Goal: Communication & Community: Answer question/provide support

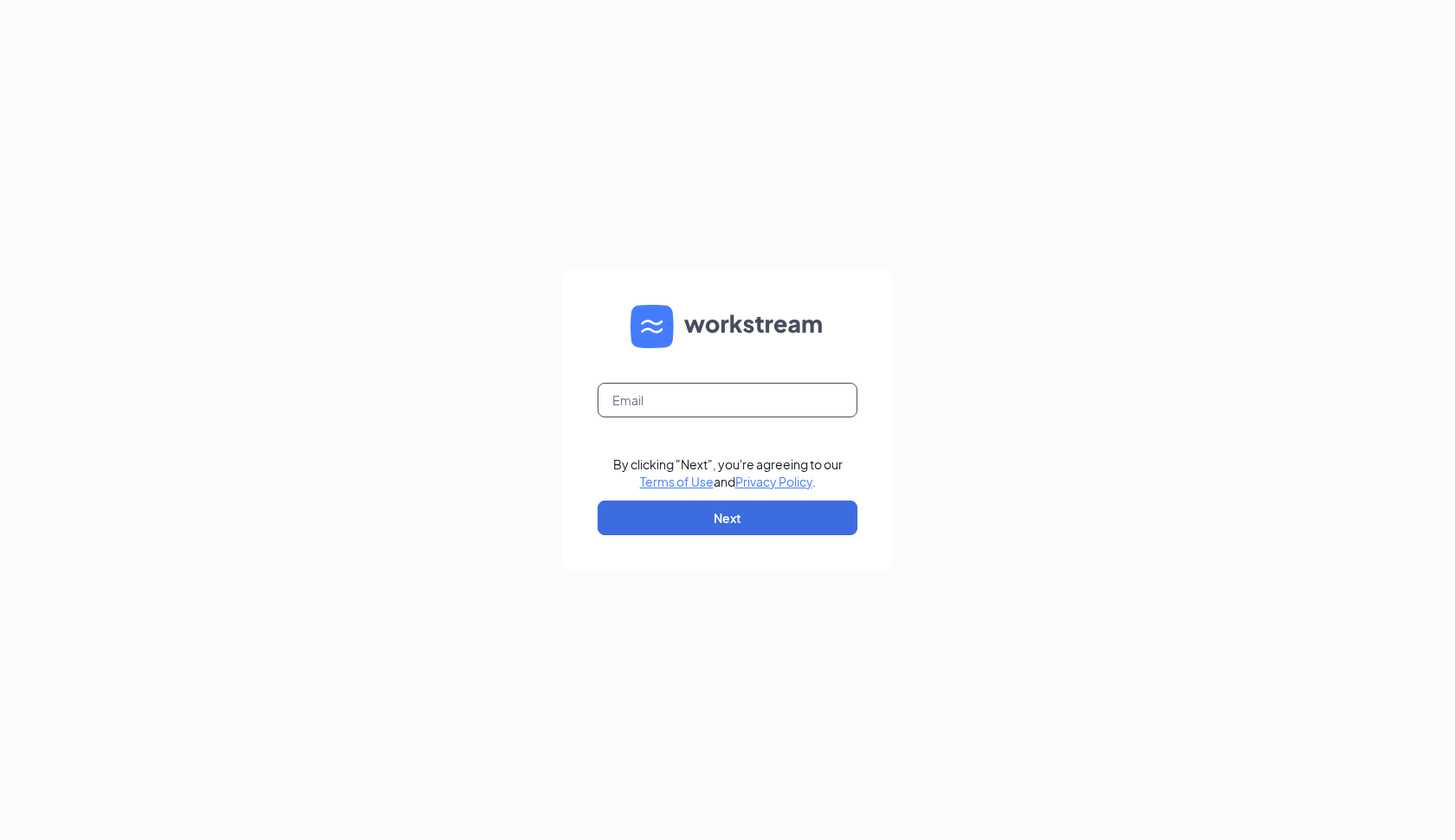
click at [625, 407] on input "text" at bounding box center [728, 400] width 260 height 35
type input "hiring@pg1restaurants.com"
click at [695, 516] on button "Next" at bounding box center [728, 518] width 260 height 35
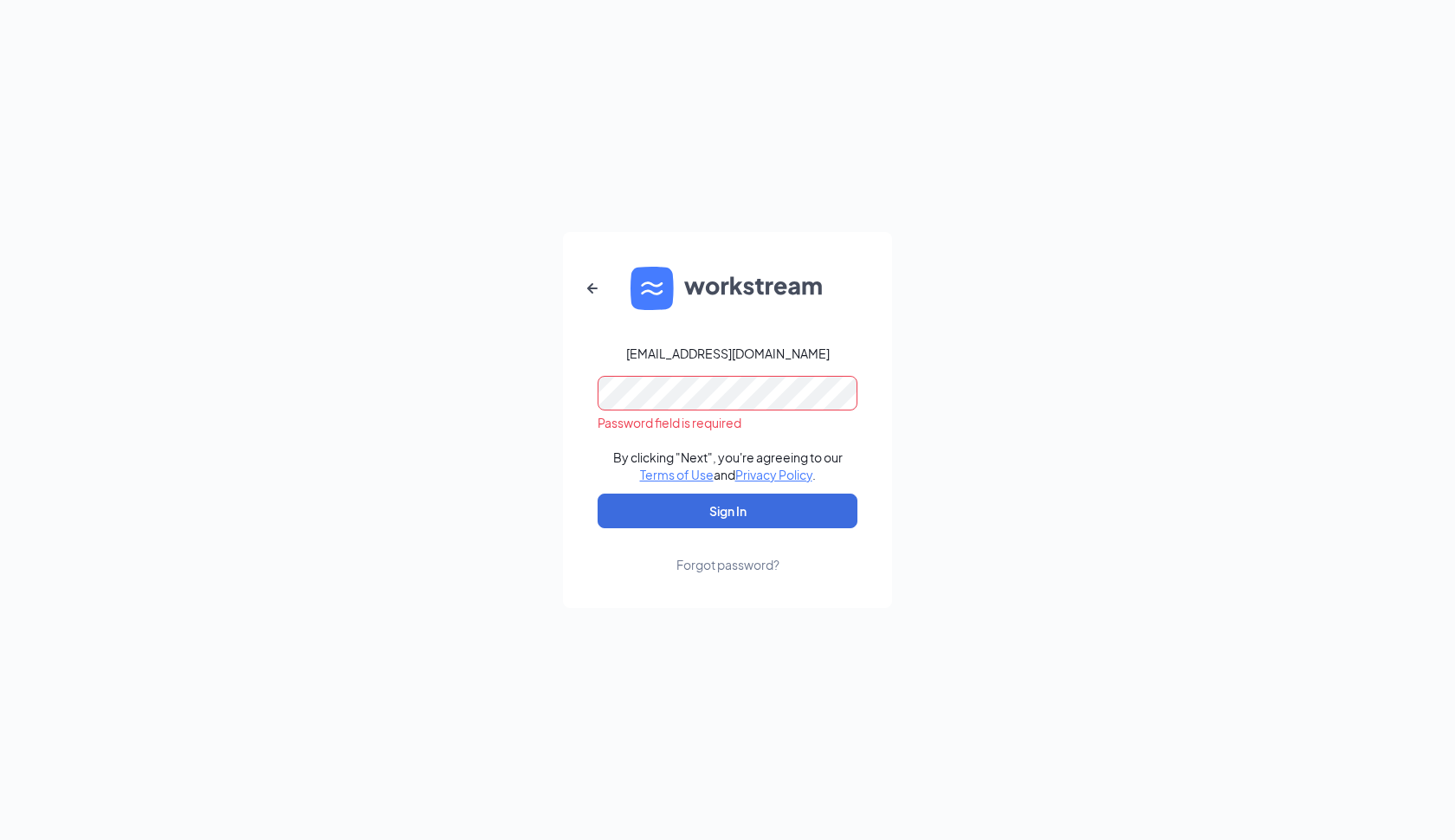
click at [804, 568] on form "hiring@pg1restaurants.com Password field is required By clicking "Next", you're…" at bounding box center [727, 420] width 329 height 376
click at [595, 283] on icon "ArrowLeftNew" at bounding box center [592, 289] width 21 height 21
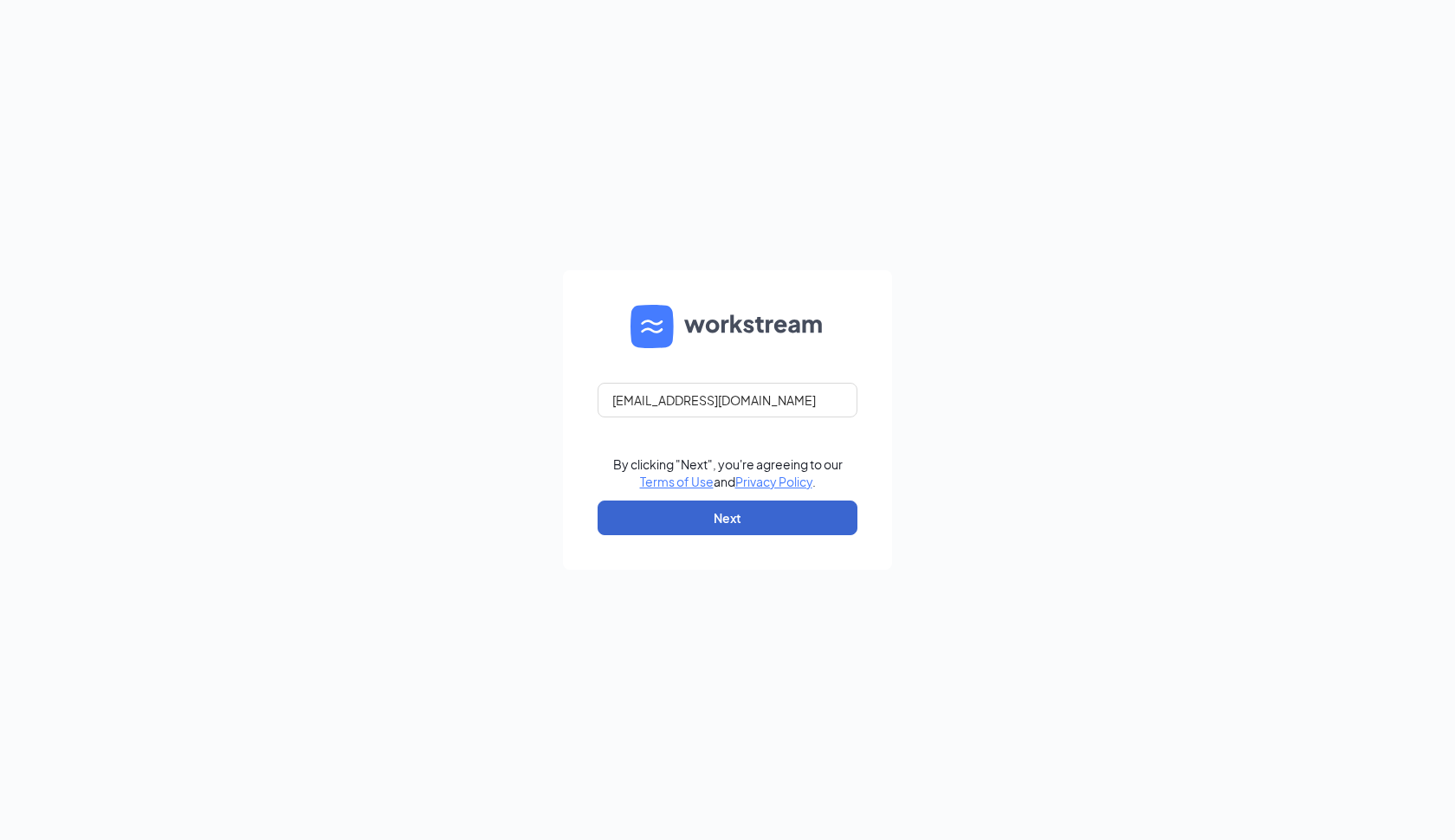
click at [695, 511] on button "Next" at bounding box center [728, 518] width 260 height 35
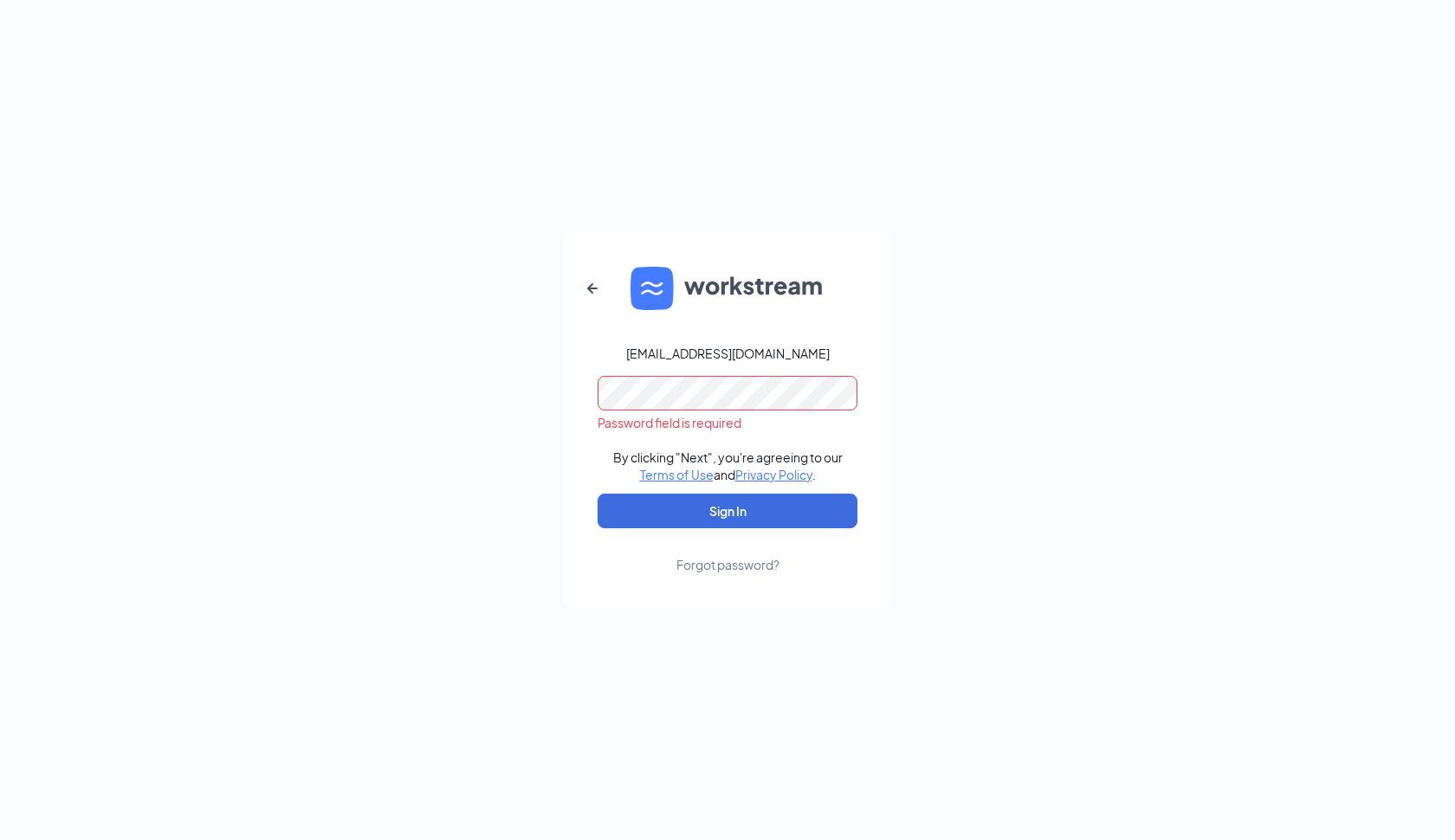
click at [739, 564] on div "Forgot password?" at bounding box center [728, 565] width 103 height 17
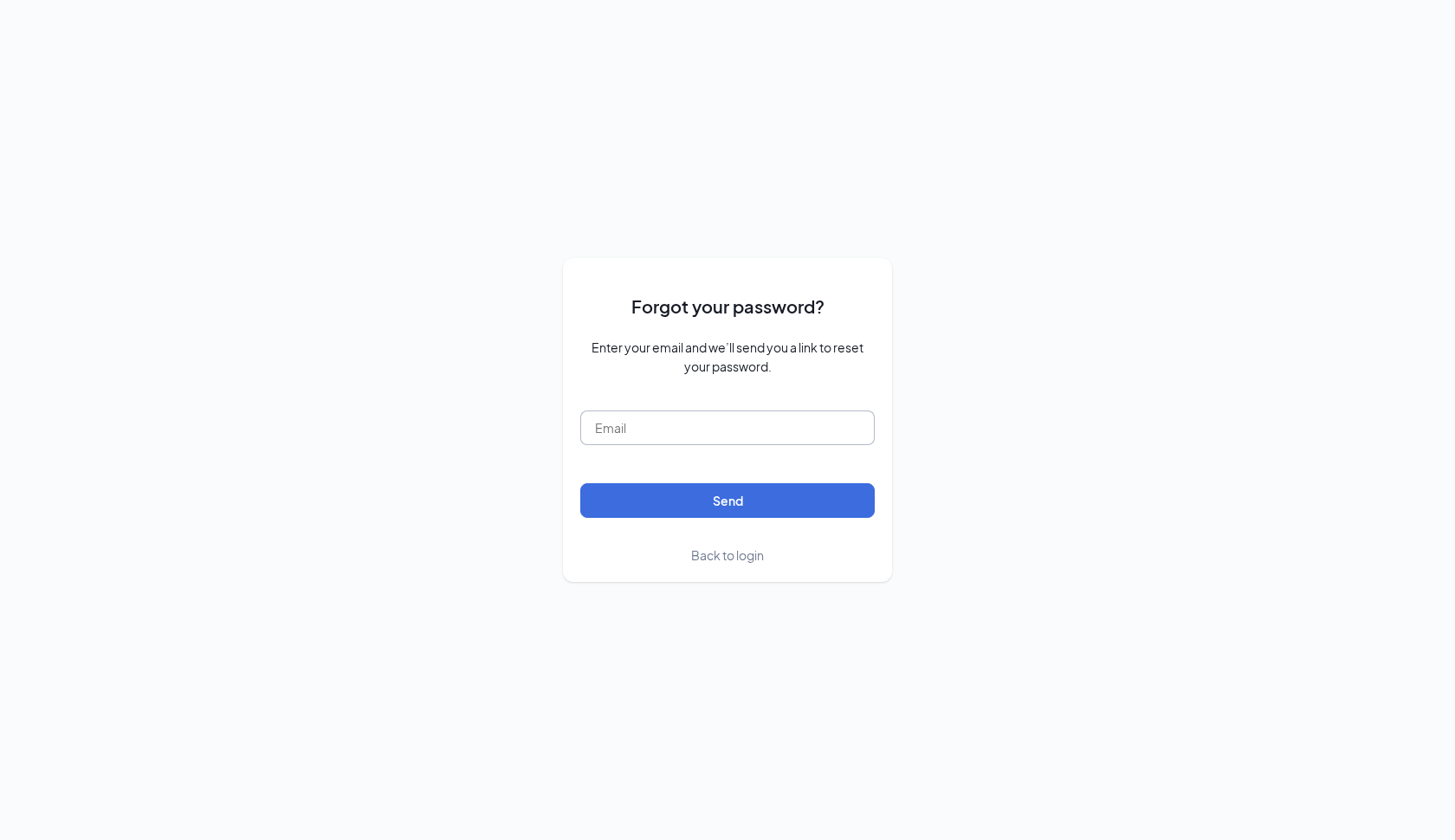
click at [676, 429] on input "text" at bounding box center [728, 428] width 295 height 35
type input "[EMAIL_ADDRESS][DOMAIN_NAME]"
click at [737, 501] on button "Send" at bounding box center [728, 501] width 295 height 35
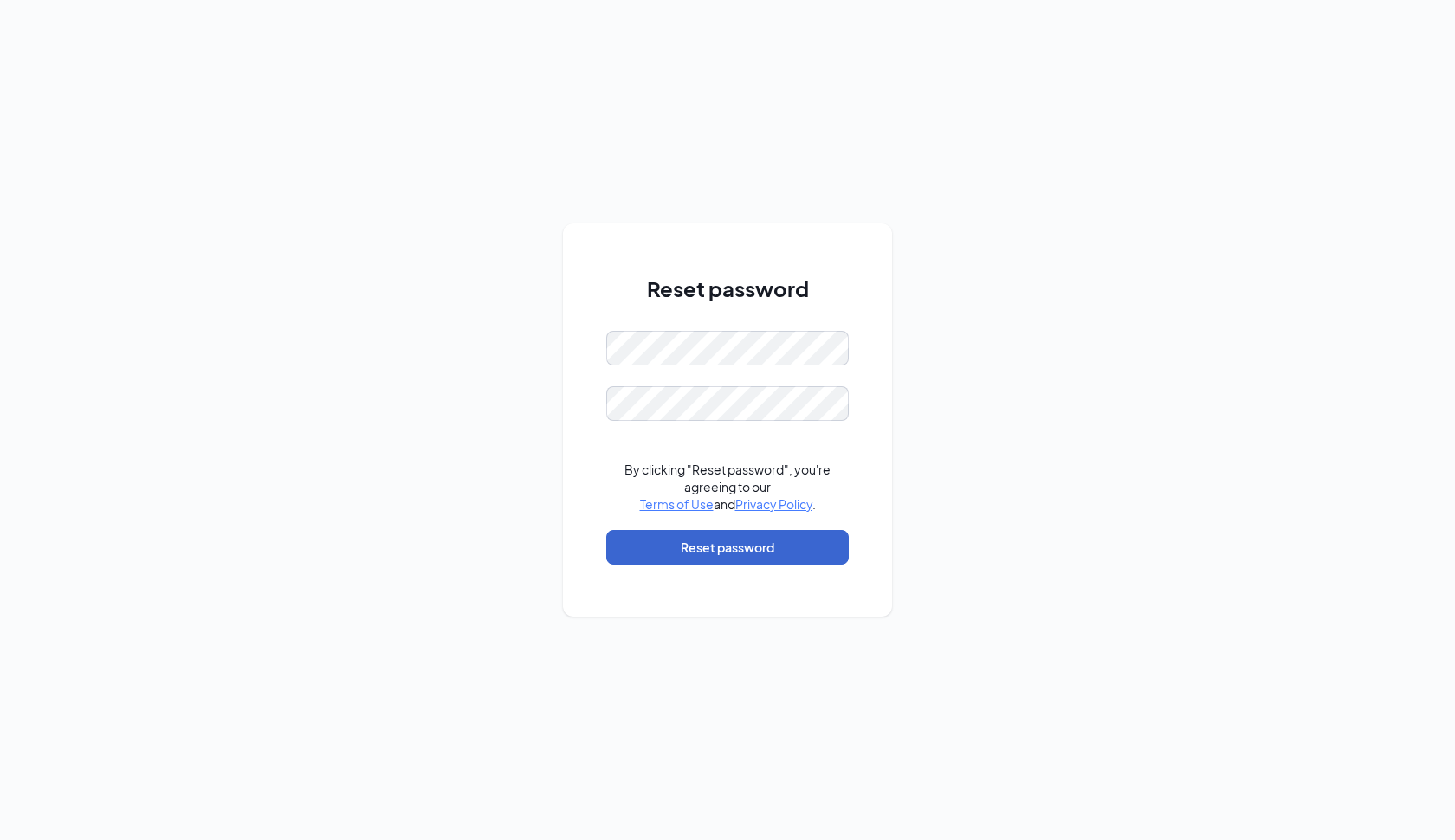
click at [709, 550] on button "Reset password" at bounding box center [728, 548] width 242 height 35
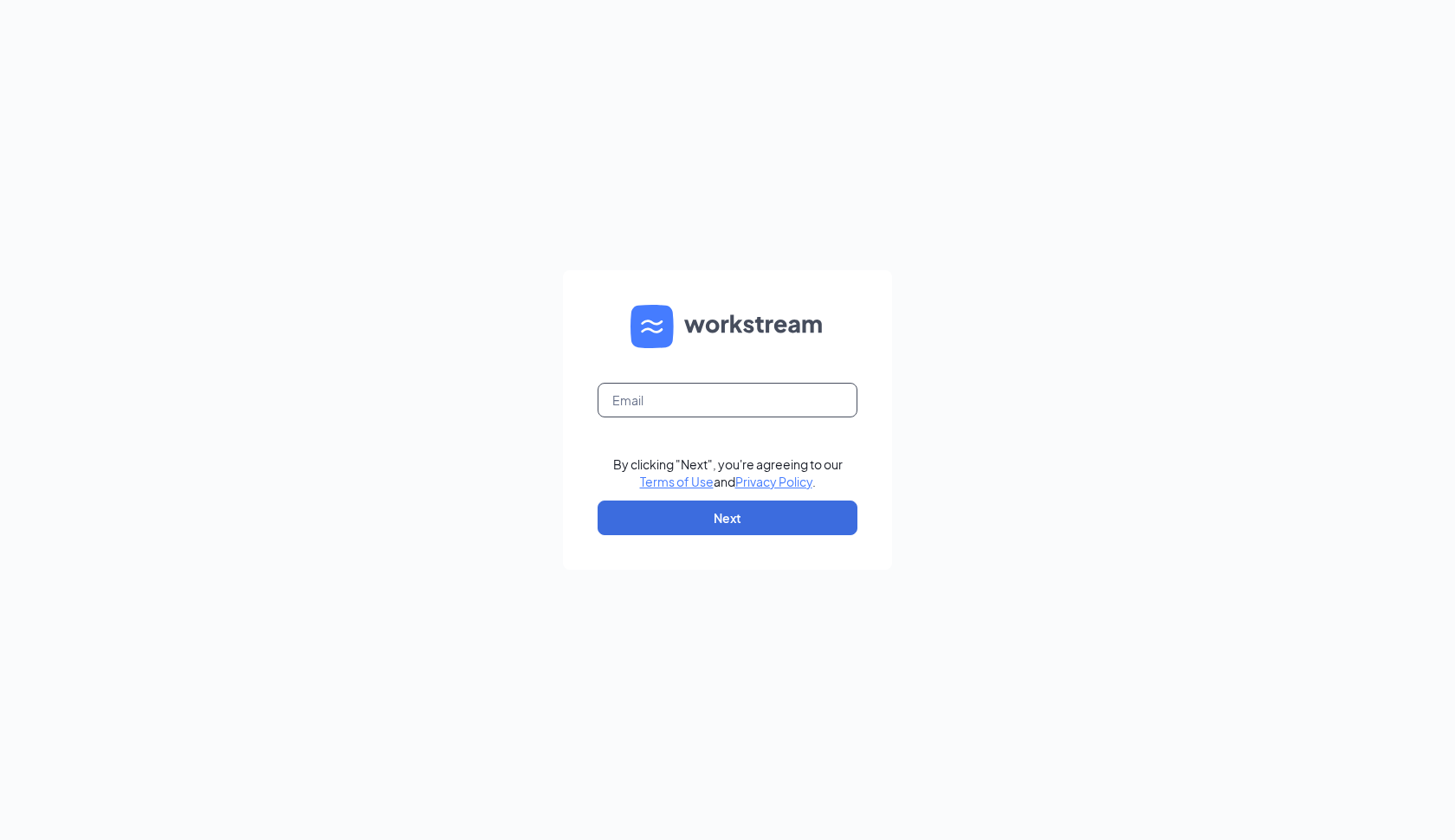
click at [655, 416] on input "text" at bounding box center [728, 400] width 260 height 35
type input "hiring@pg1"
type input "hiring@pg1restaurants.com"
click at [688, 522] on button "Next" at bounding box center [728, 518] width 260 height 35
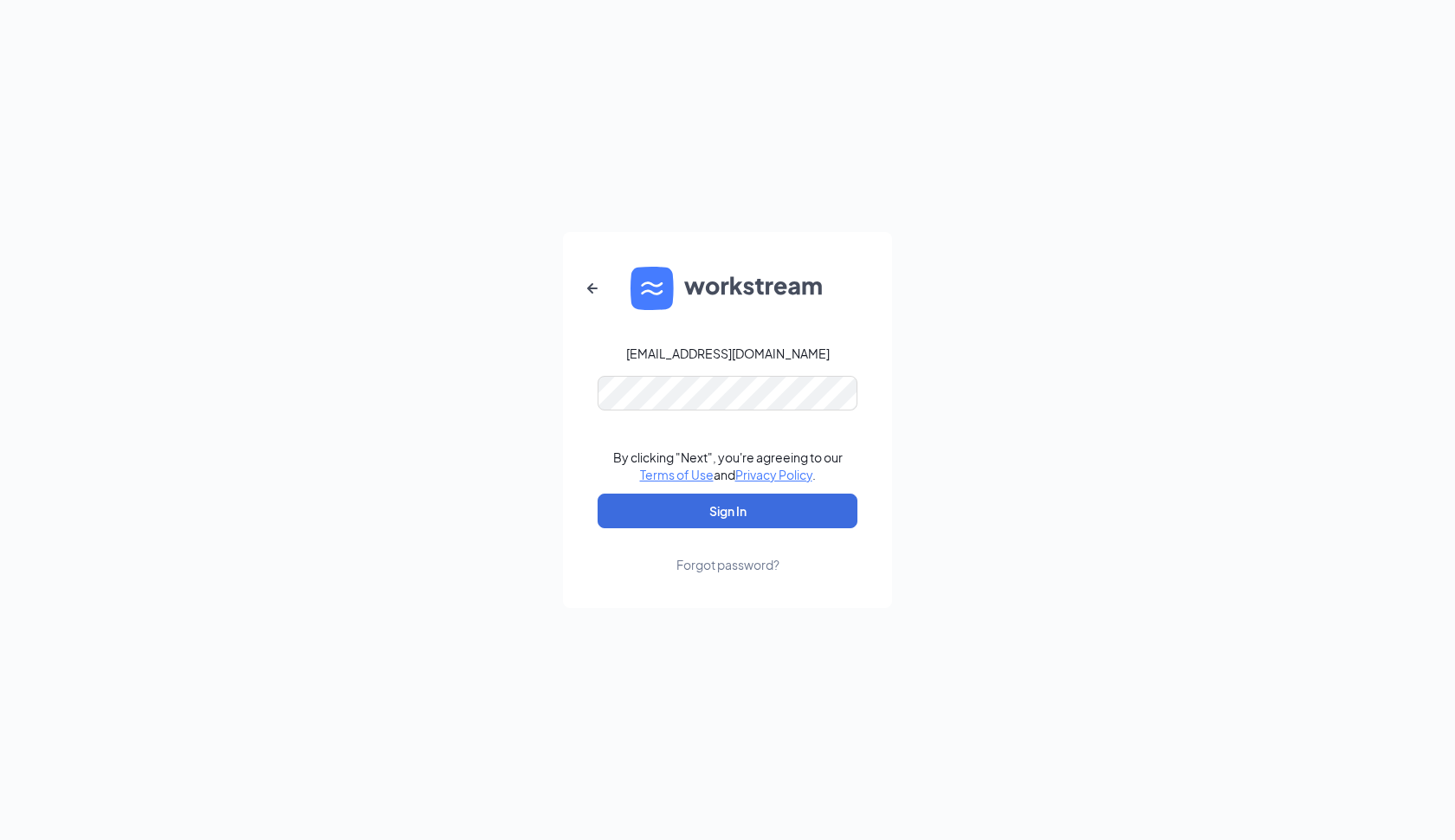
click at [727, 511] on button "Sign In" at bounding box center [728, 511] width 260 height 35
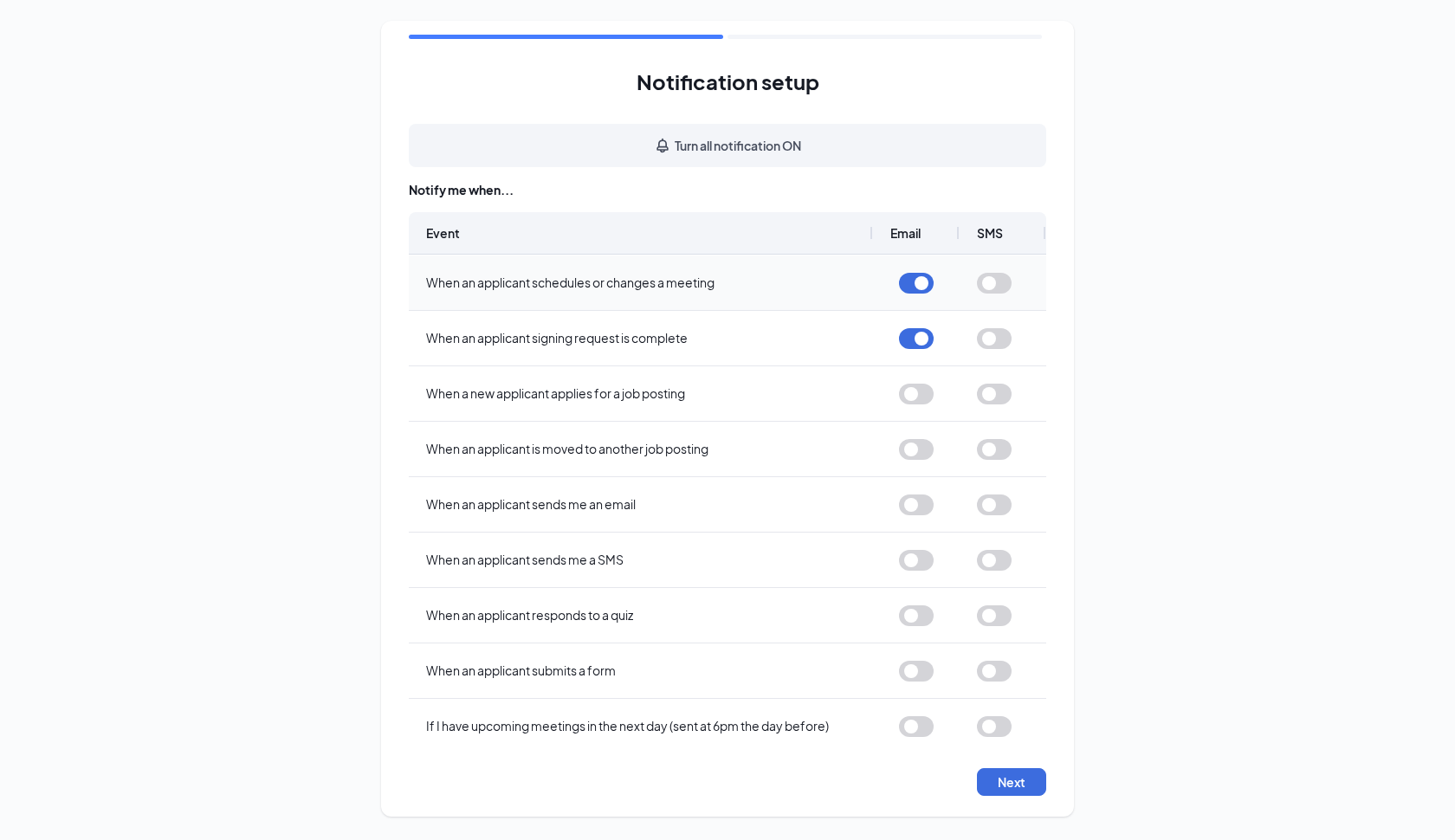
click at [992, 282] on button "button" at bounding box center [994, 283] width 35 height 21
click at [990, 334] on button "button" at bounding box center [994, 338] width 35 height 21
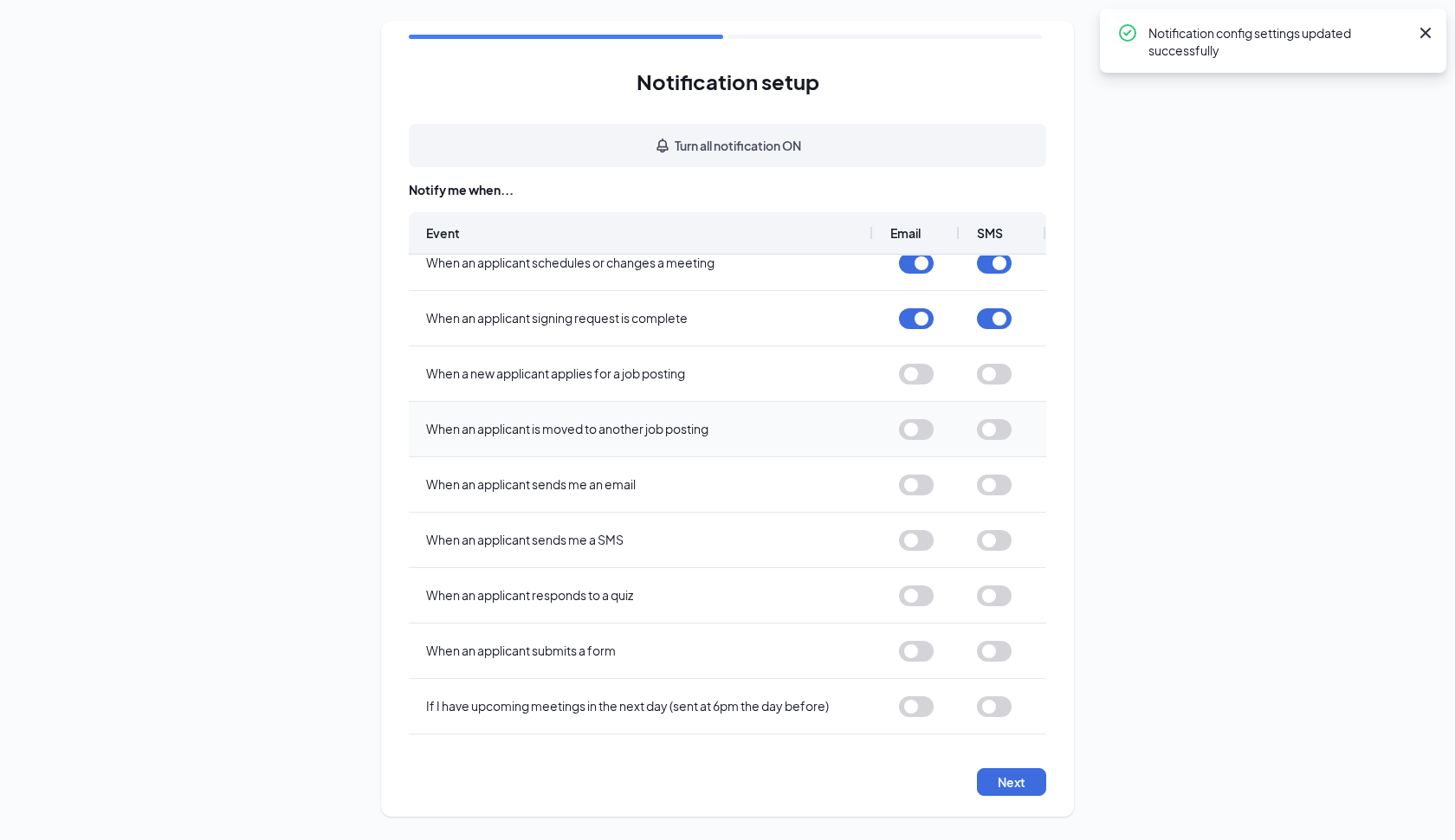
scroll to position [30, 0]
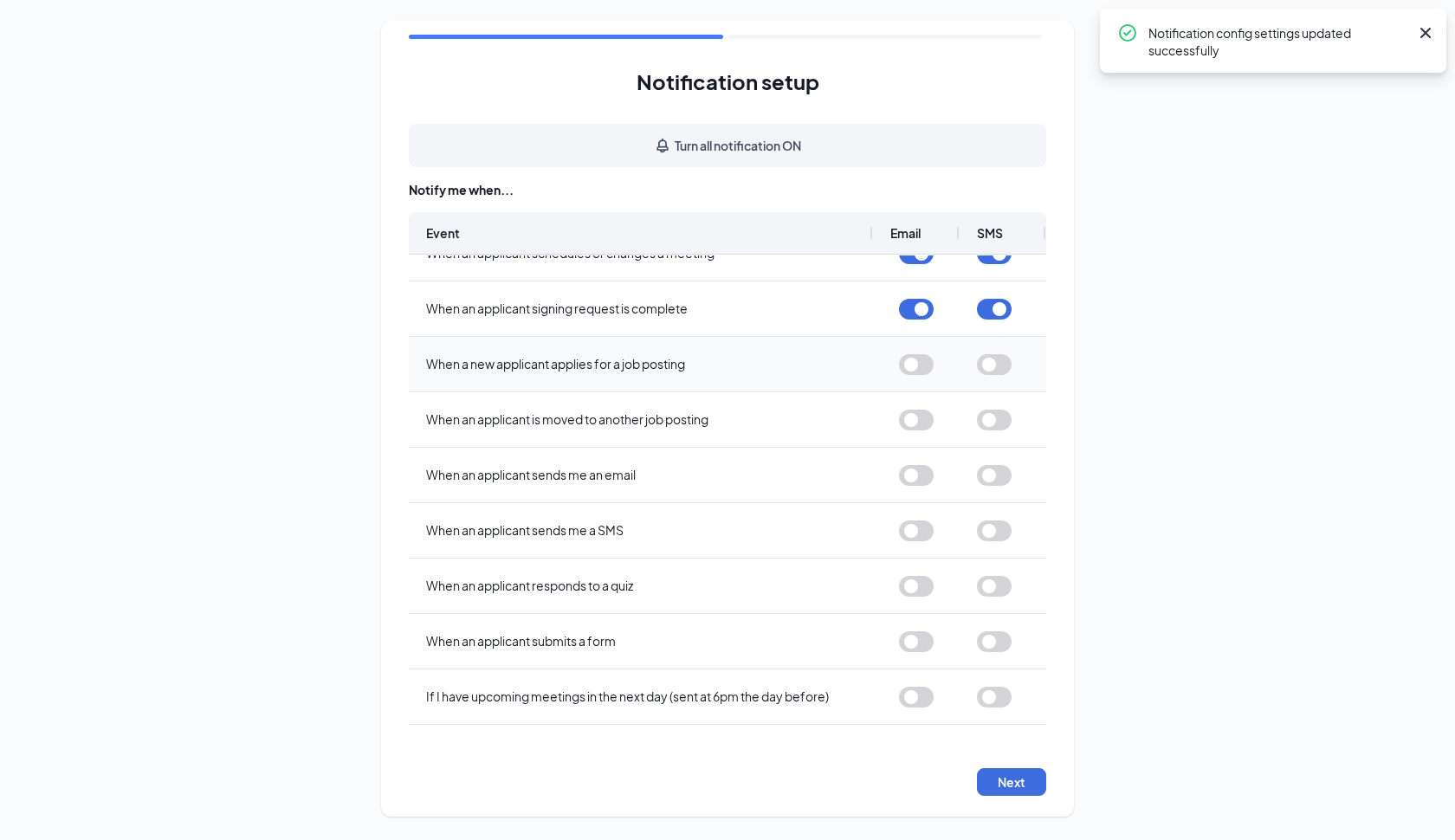
click at [914, 365] on button "button" at bounding box center [917, 365] width 35 height 21
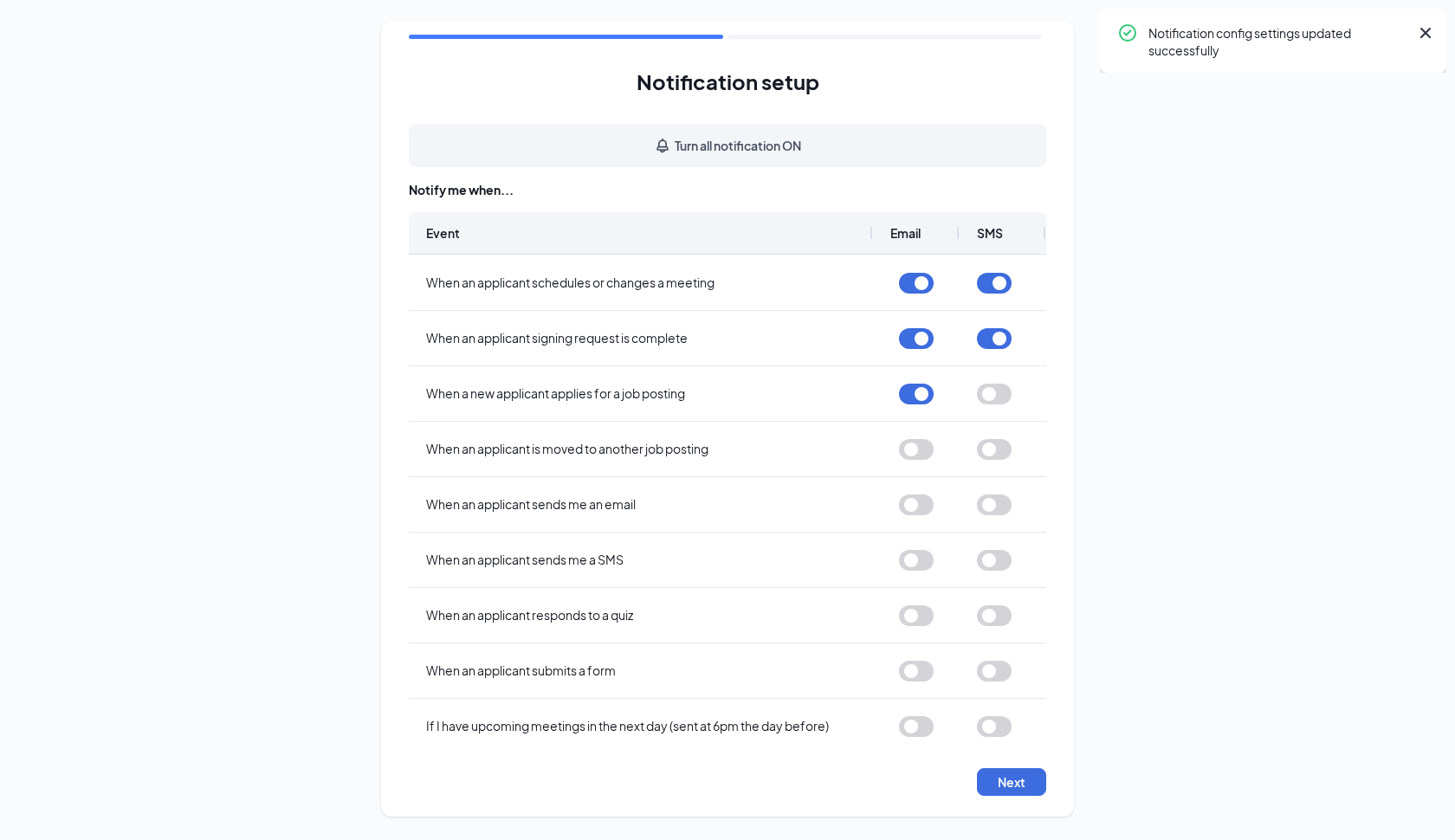
scroll to position [0, 0]
click at [994, 395] on button "button" at bounding box center [994, 394] width 35 height 21
click at [913, 452] on button "button" at bounding box center [917, 449] width 35 height 21
click at [994, 446] on button "button" at bounding box center [994, 449] width 35 height 21
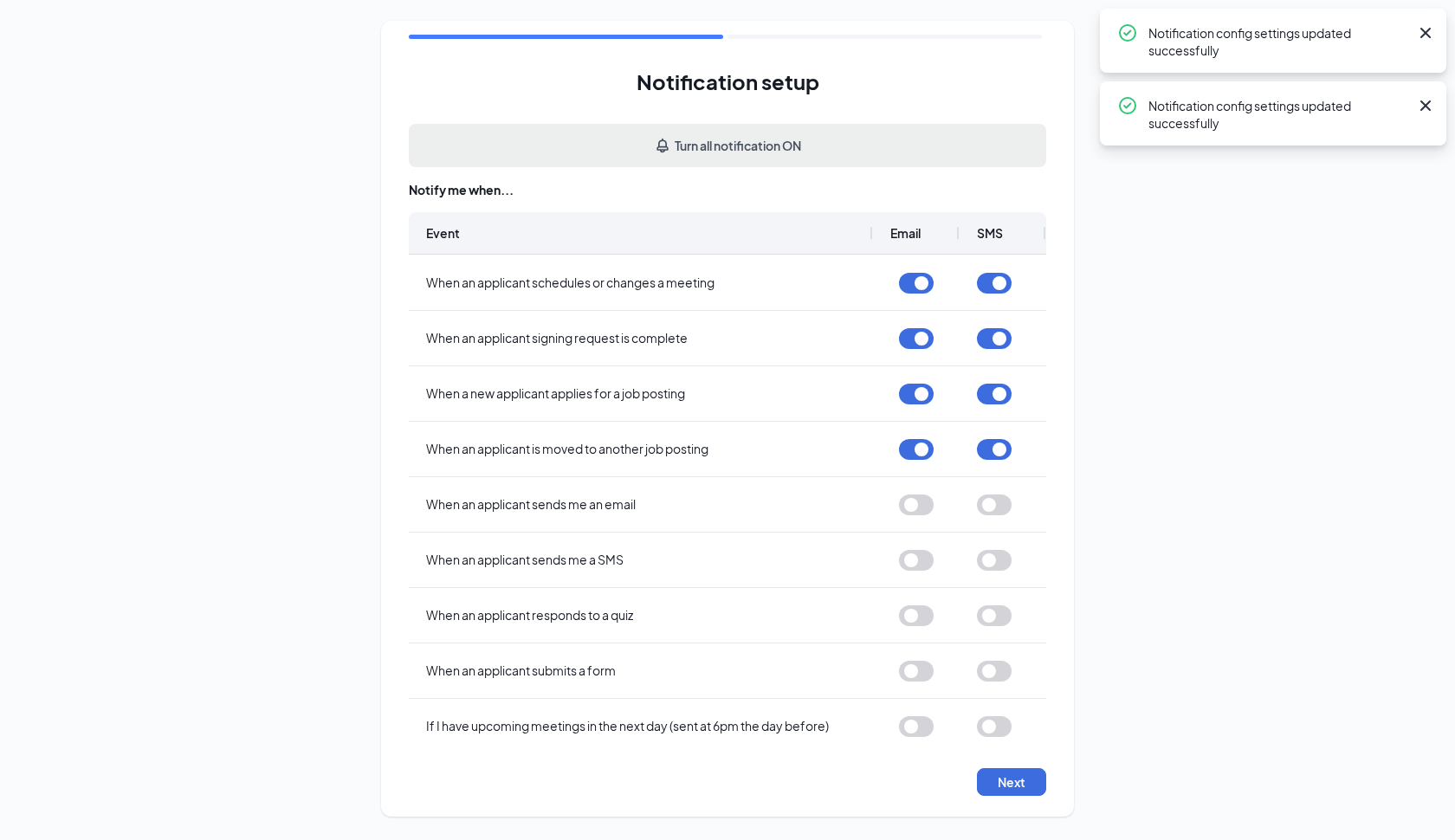
click at [734, 153] on button "Turn all notification ON" at bounding box center [728, 146] width 638 height 44
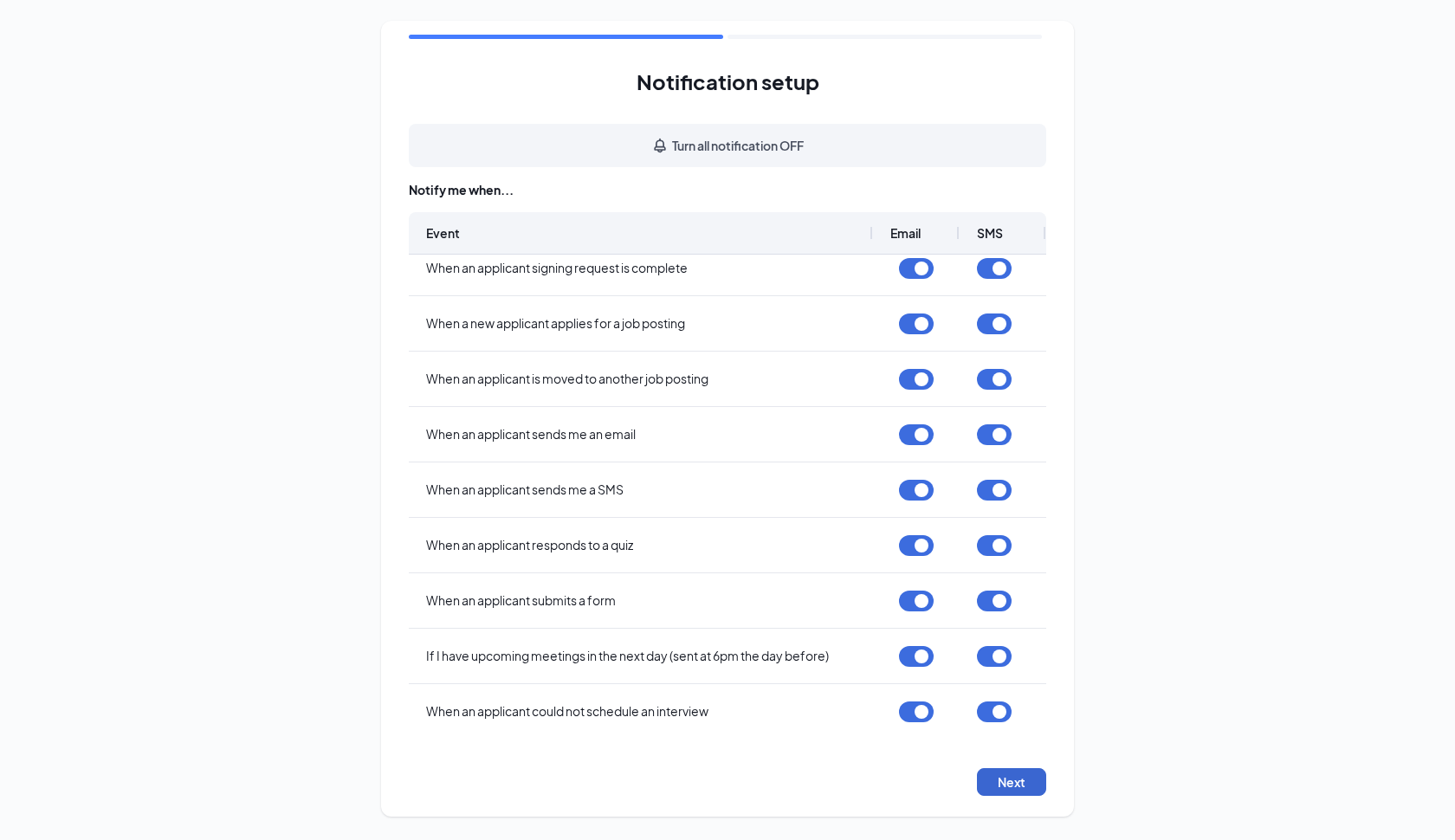
click at [1010, 784] on button "Next" at bounding box center [1011, 782] width 69 height 28
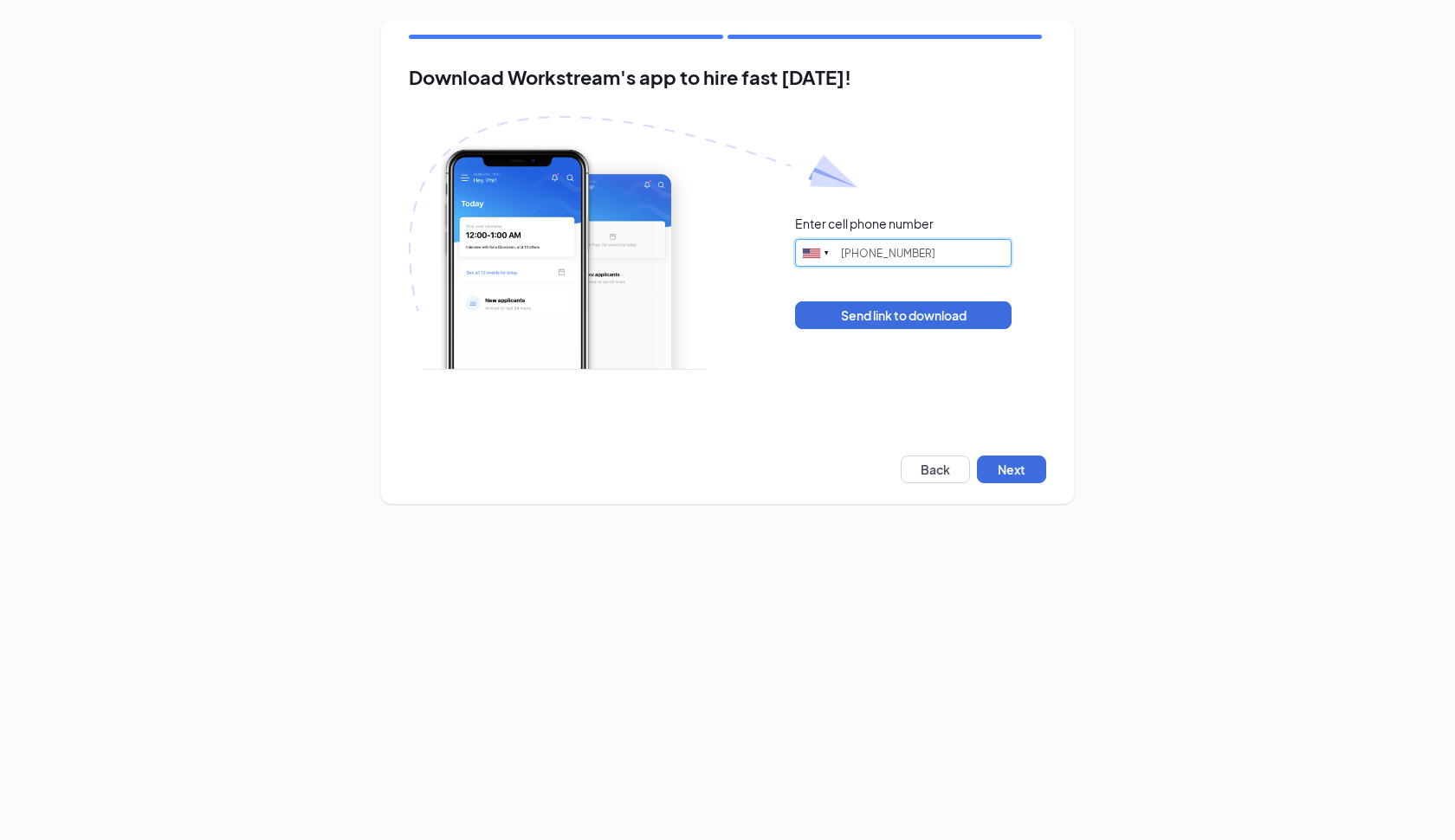
click at [851, 249] on input "[PHONE_NUMBER]" at bounding box center [904, 253] width 216 height 28
click at [848, 251] on input "[PHONE_NUMBER]" at bounding box center [904, 253] width 216 height 28
click at [846, 251] on input "[PHONE_NUMBER]" at bounding box center [904, 253] width 216 height 28
click at [954, 252] on input "(434540) 471-0843" at bounding box center [904, 253] width 216 height 28
type input "("
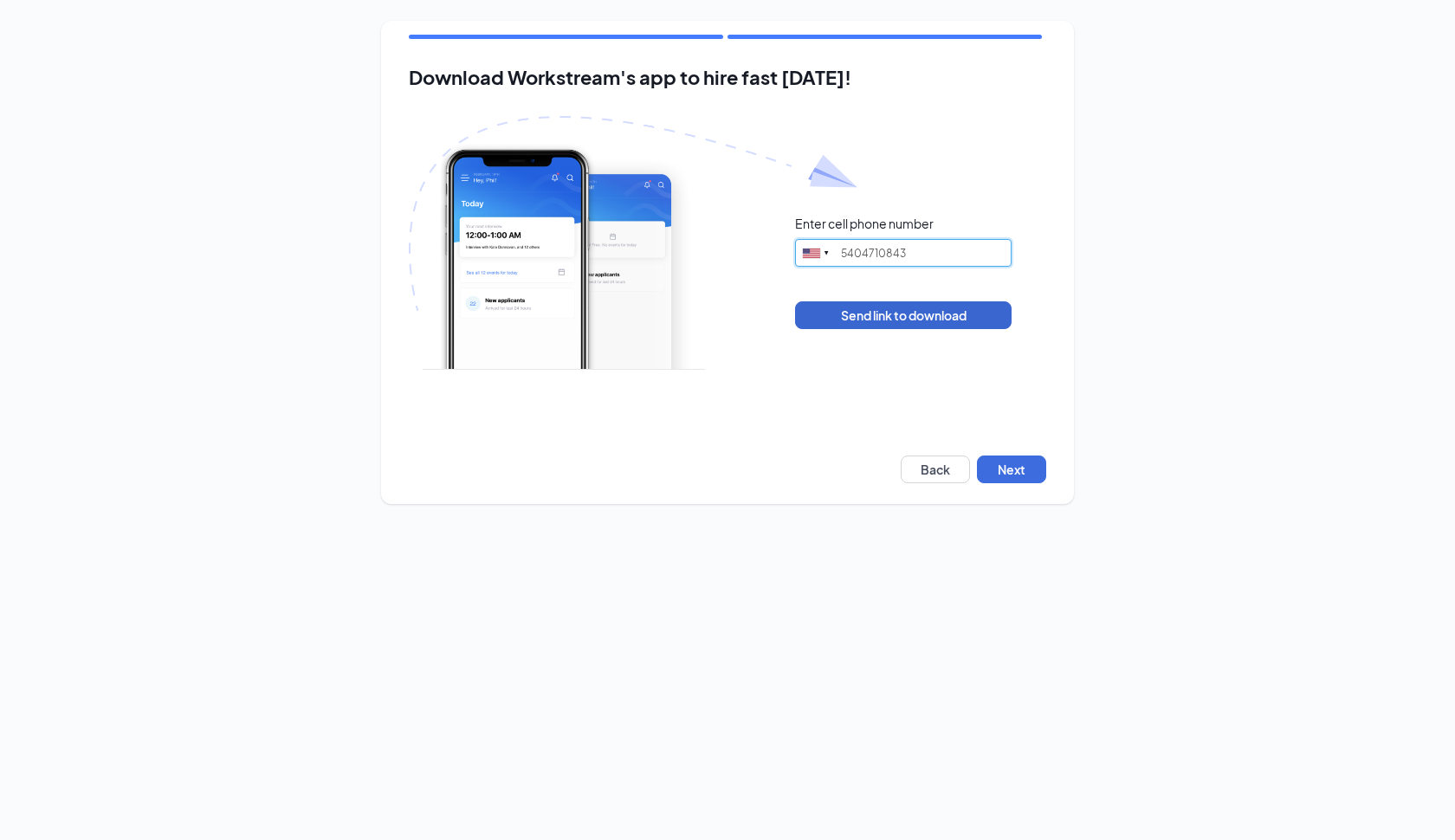
type input "5404710843"
click at [921, 318] on button "Send link to download" at bounding box center [904, 316] width 216 height 28
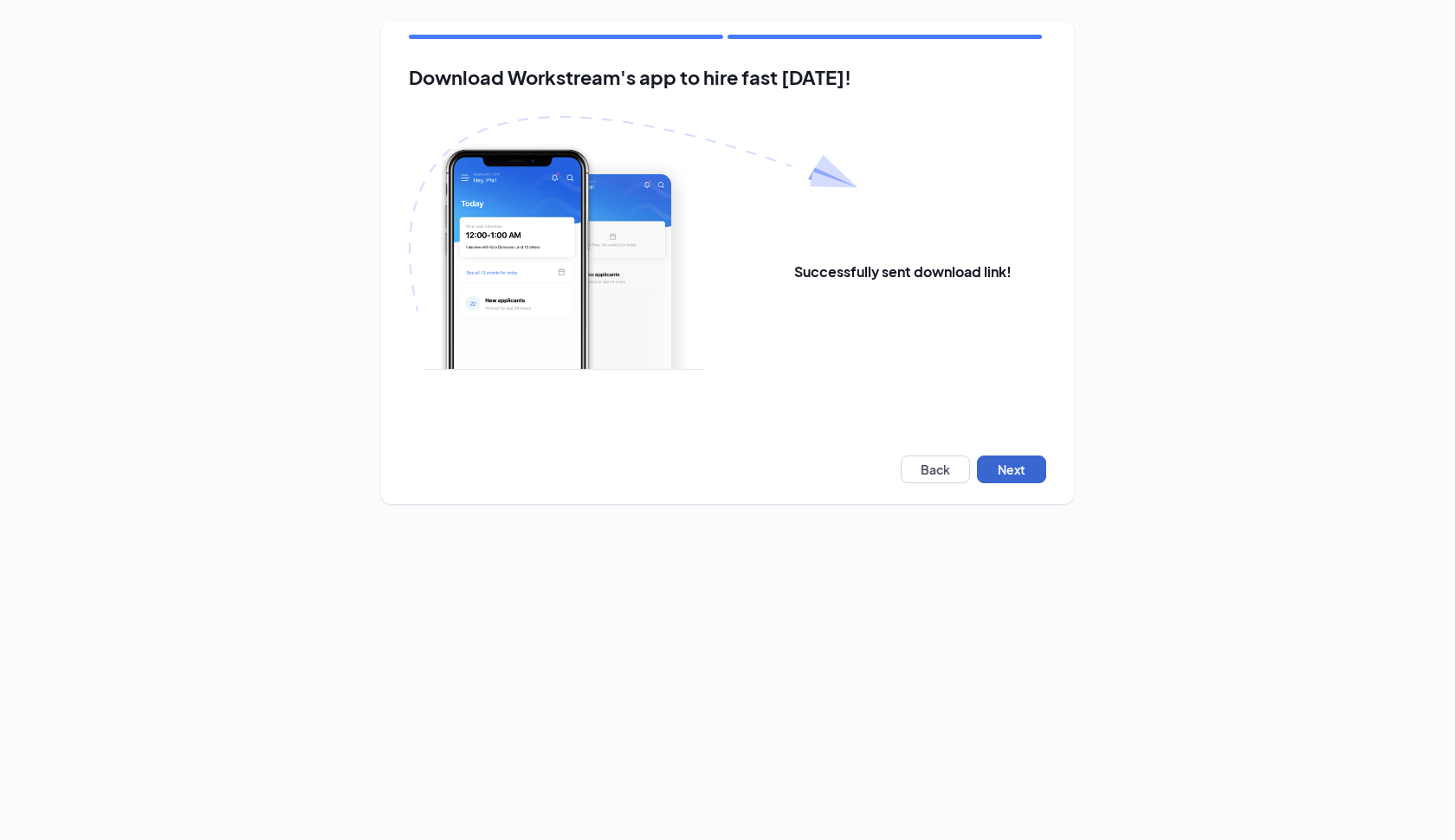
click at [1025, 468] on button "Next" at bounding box center [1011, 469] width 69 height 28
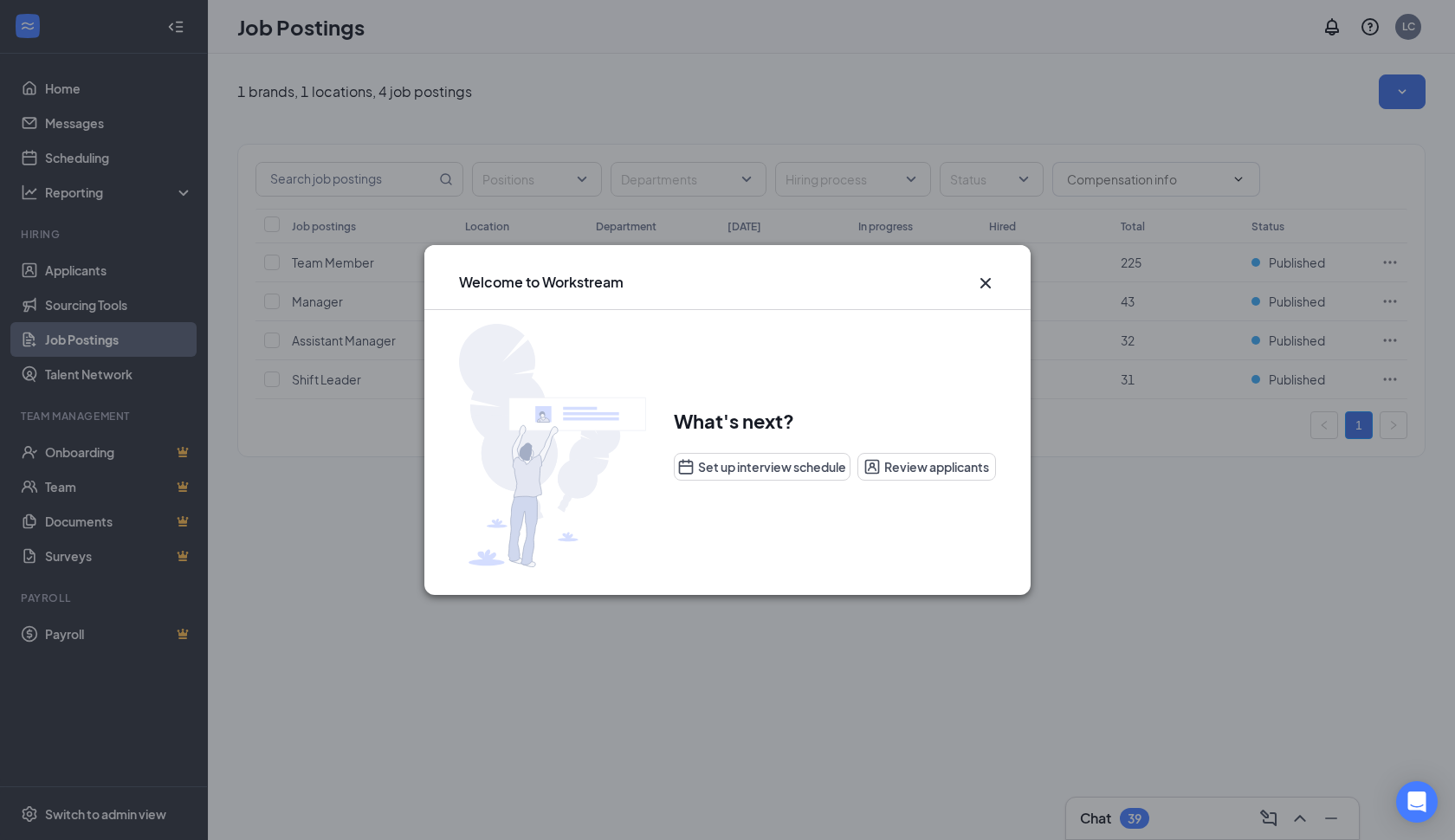
click at [983, 281] on icon "Cross" at bounding box center [986, 283] width 10 height 10
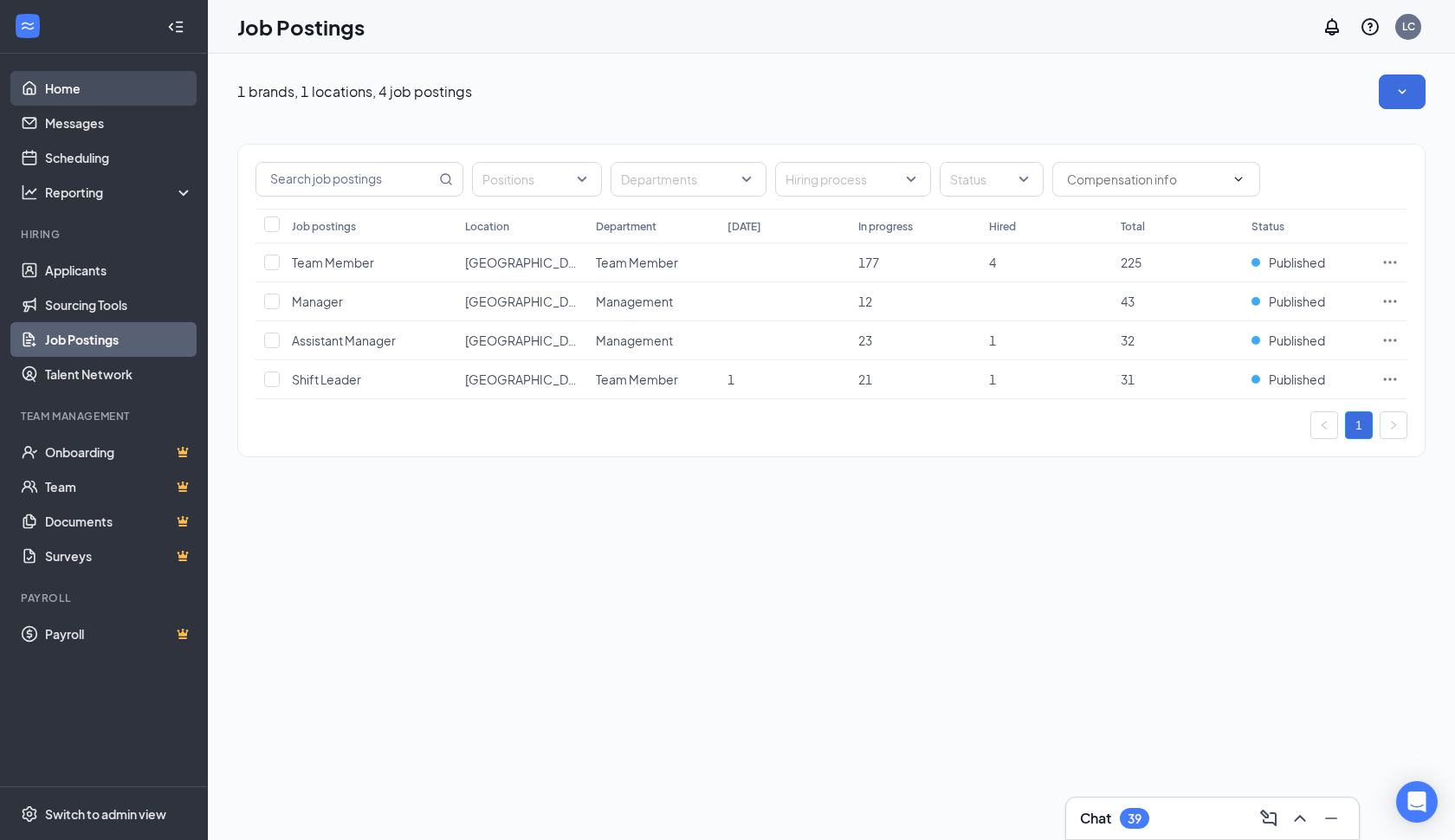
click at [72, 92] on link "Home" at bounding box center [120, 88] width 148 height 35
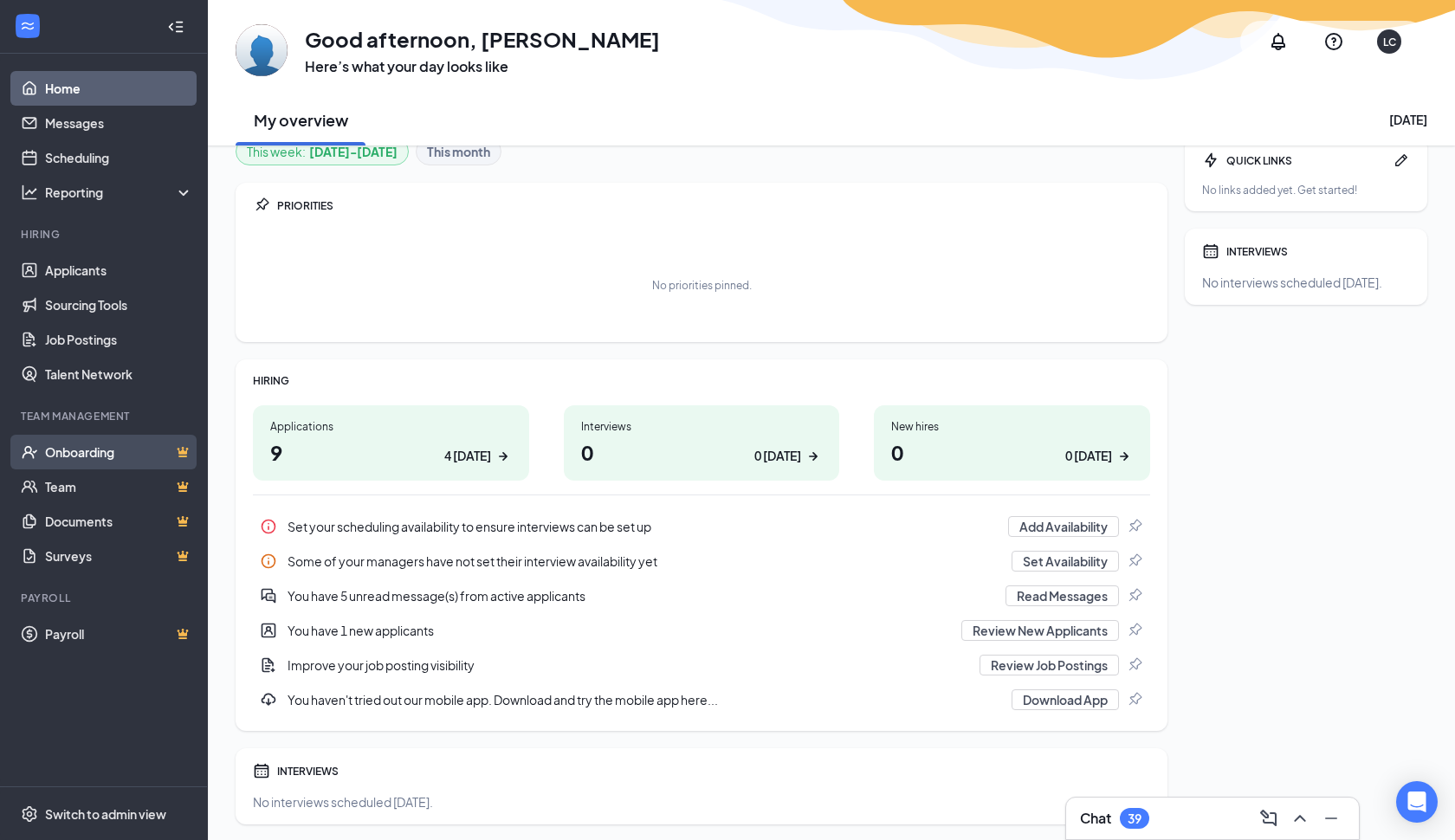
scroll to position [40, 0]
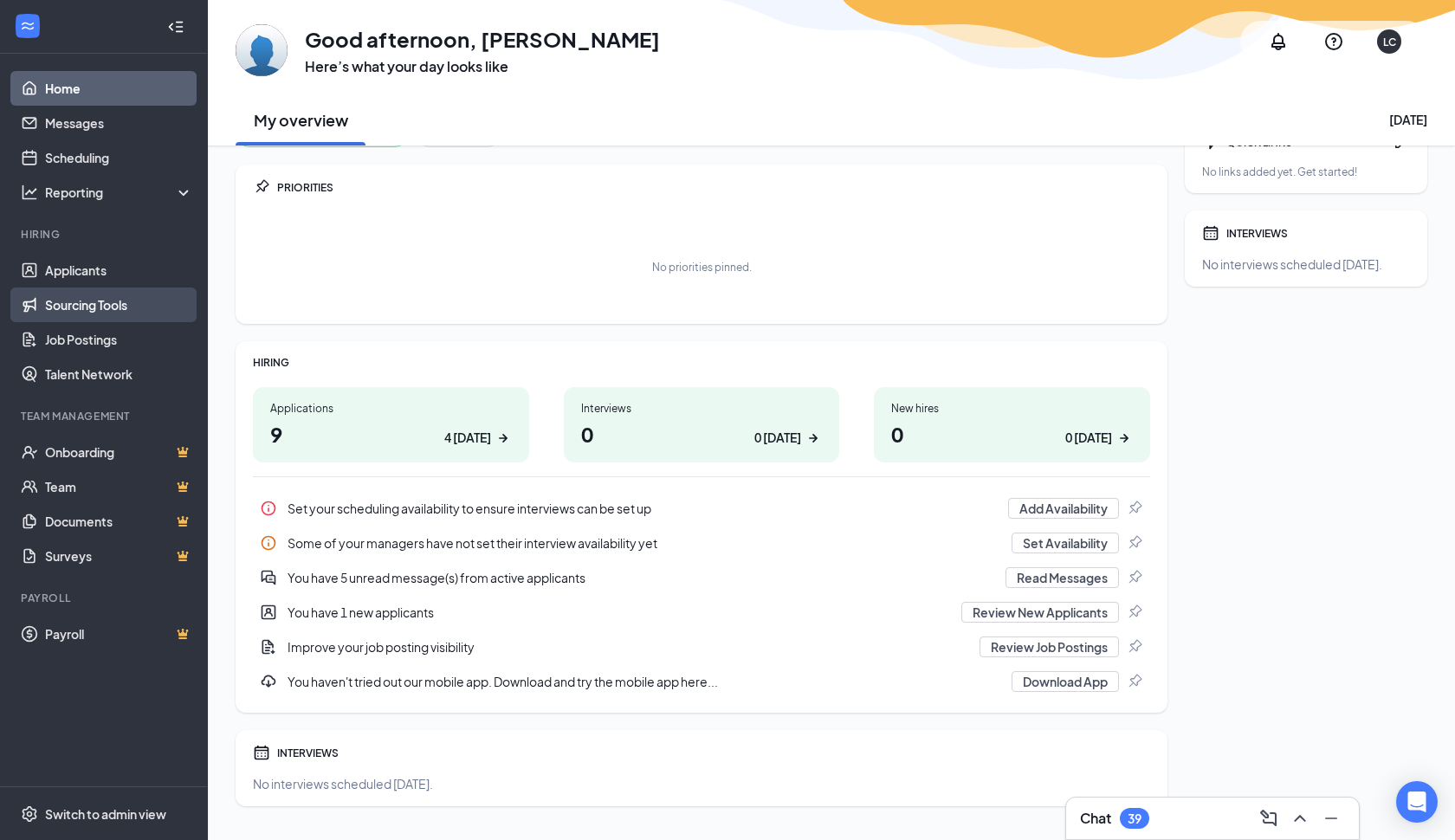
click at [78, 307] on link "Sourcing Tools" at bounding box center [120, 305] width 148 height 35
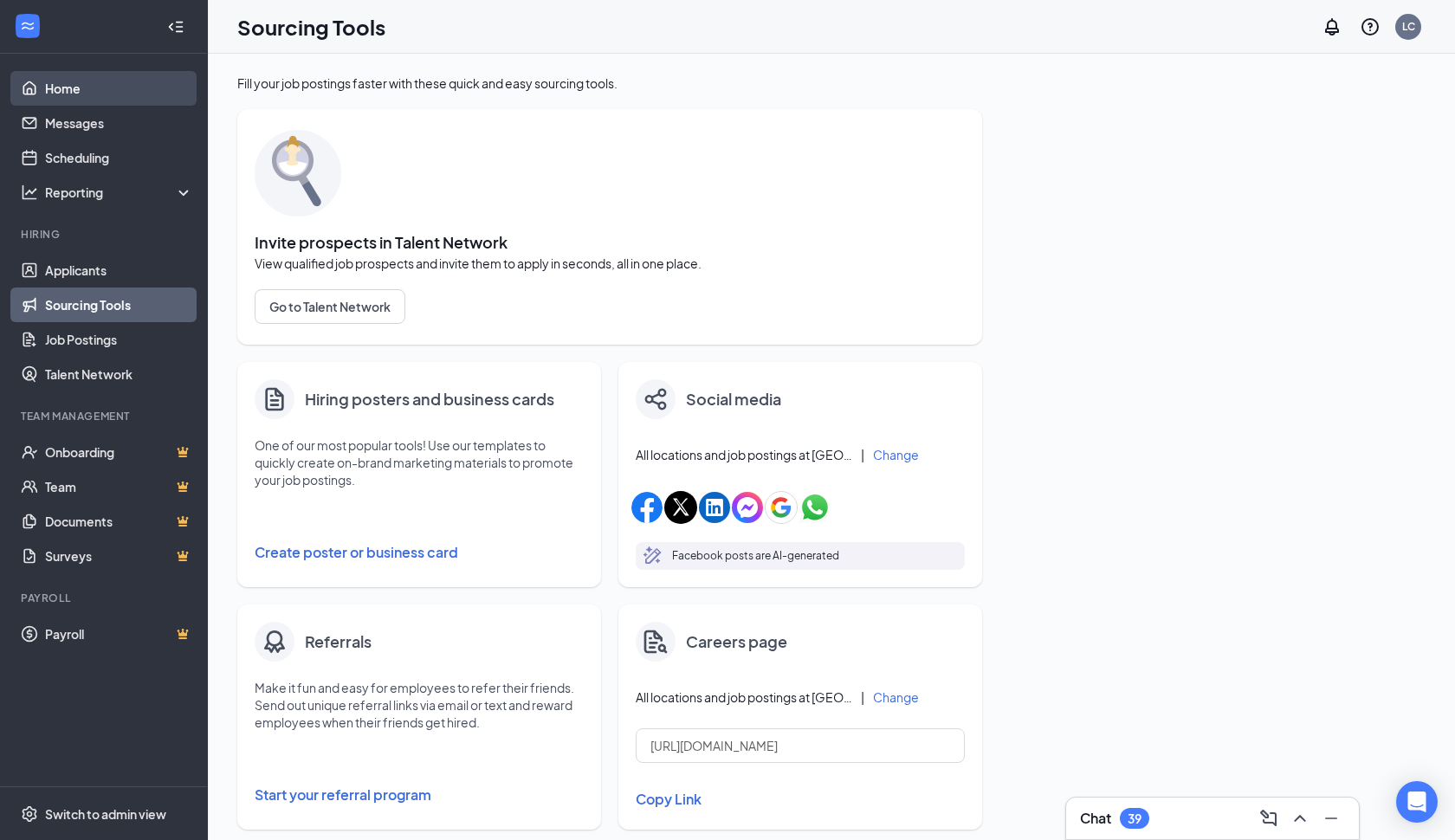
click at [65, 93] on link "Home" at bounding box center [120, 88] width 148 height 35
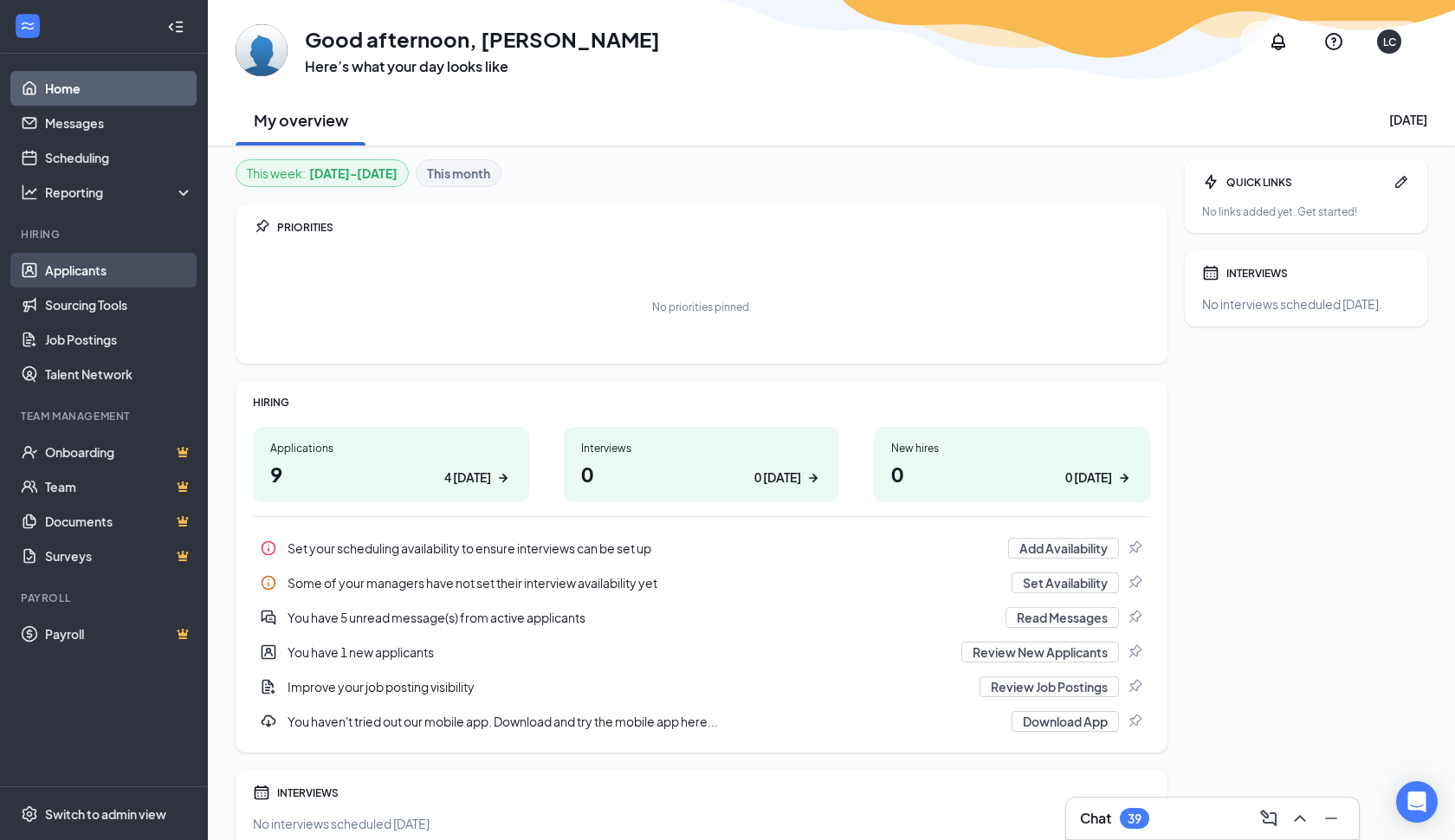
click at [85, 274] on link "Applicants" at bounding box center [120, 270] width 148 height 35
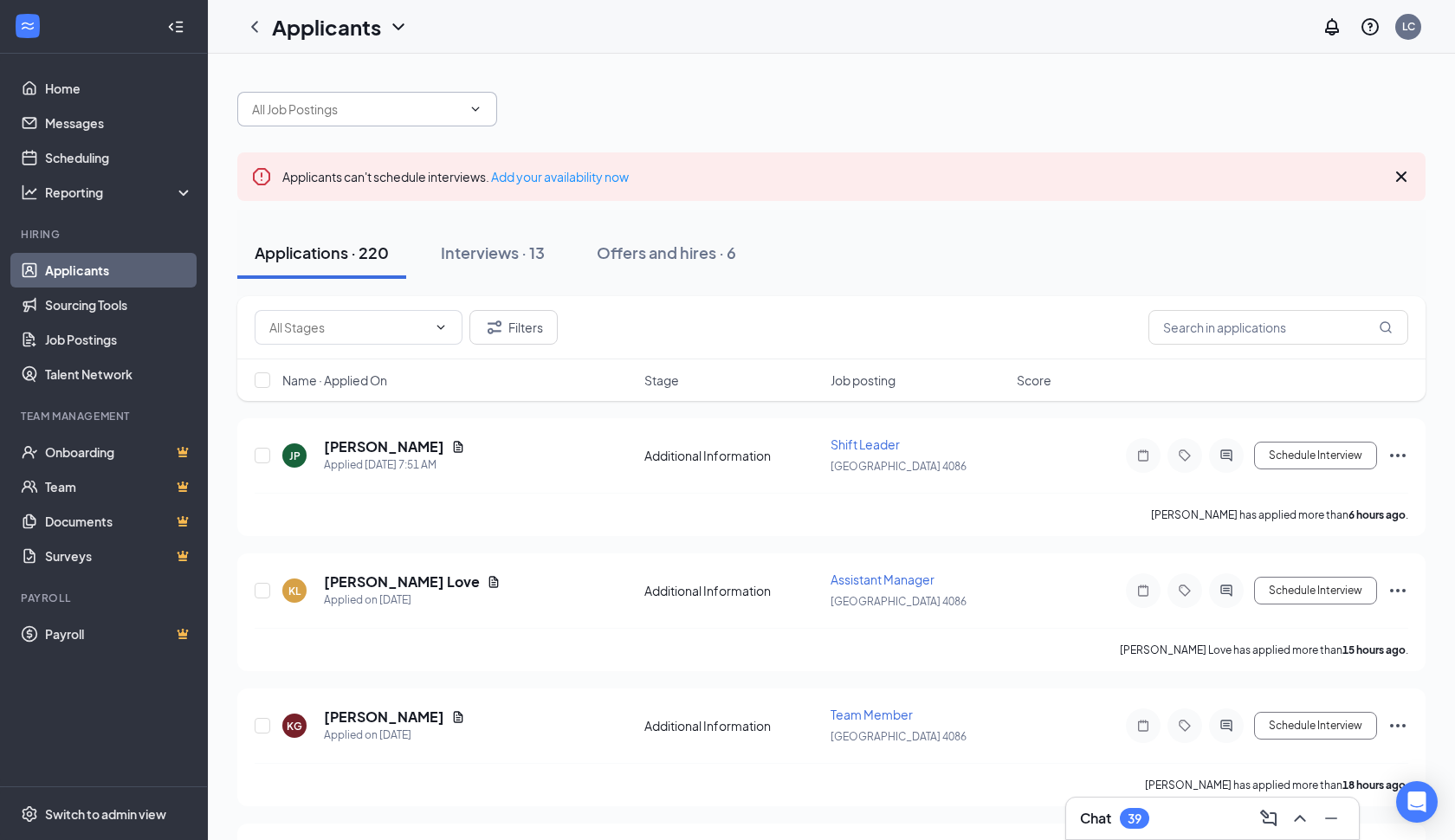
click at [488, 110] on span at bounding box center [367, 109] width 260 height 35
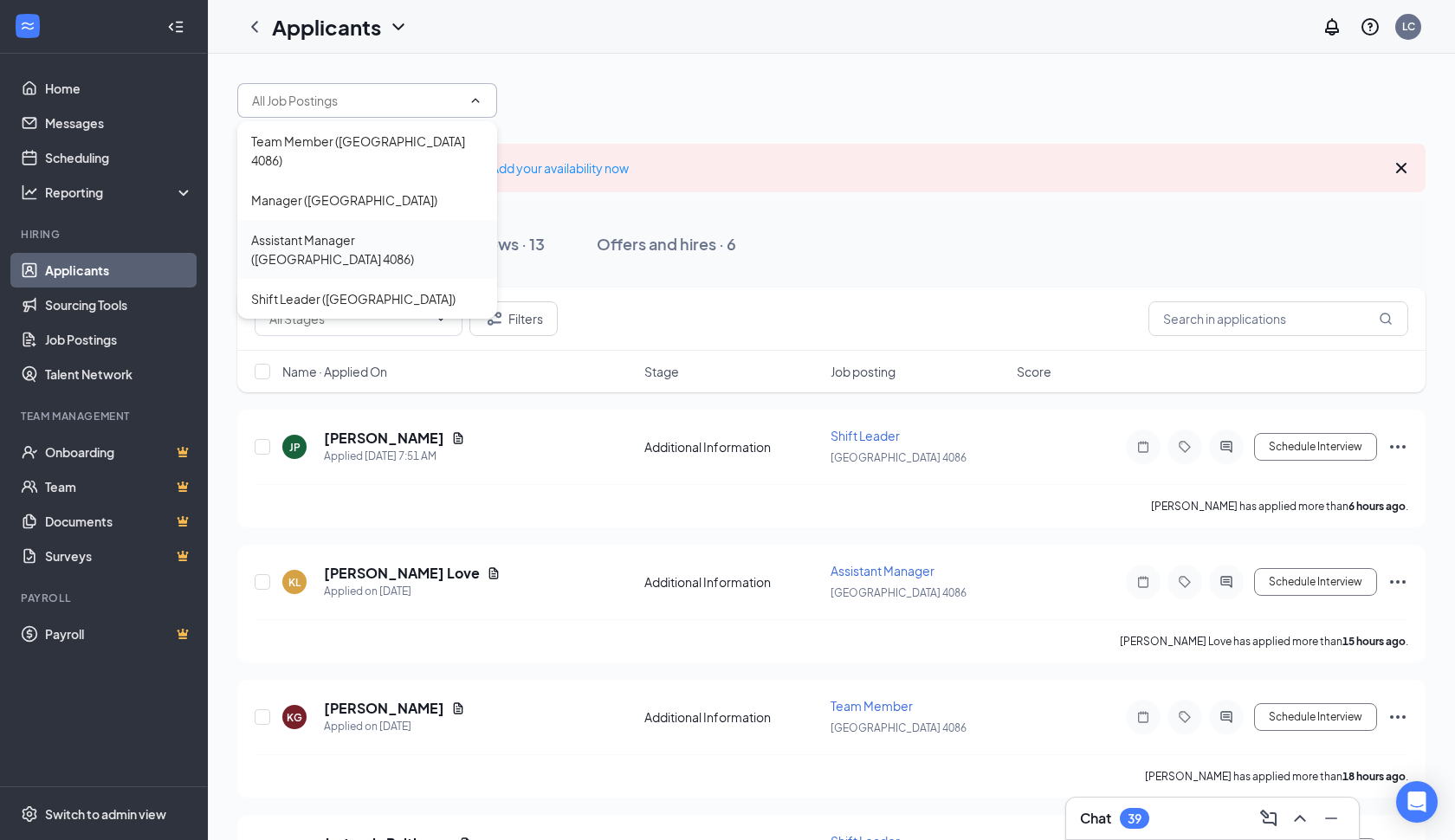
scroll to position [4, 0]
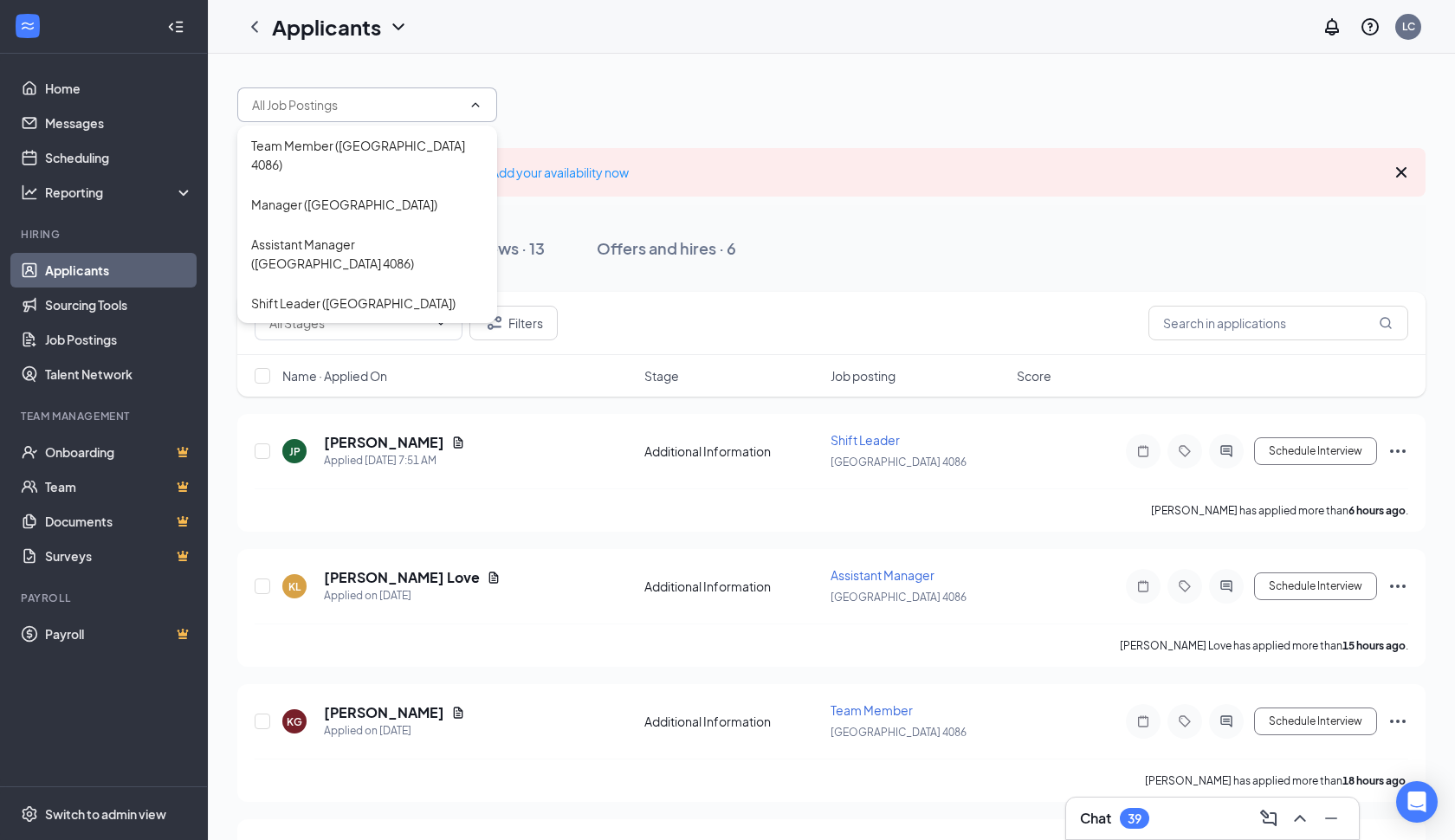
click at [634, 70] on div at bounding box center [831, 96] width 1188 height 52
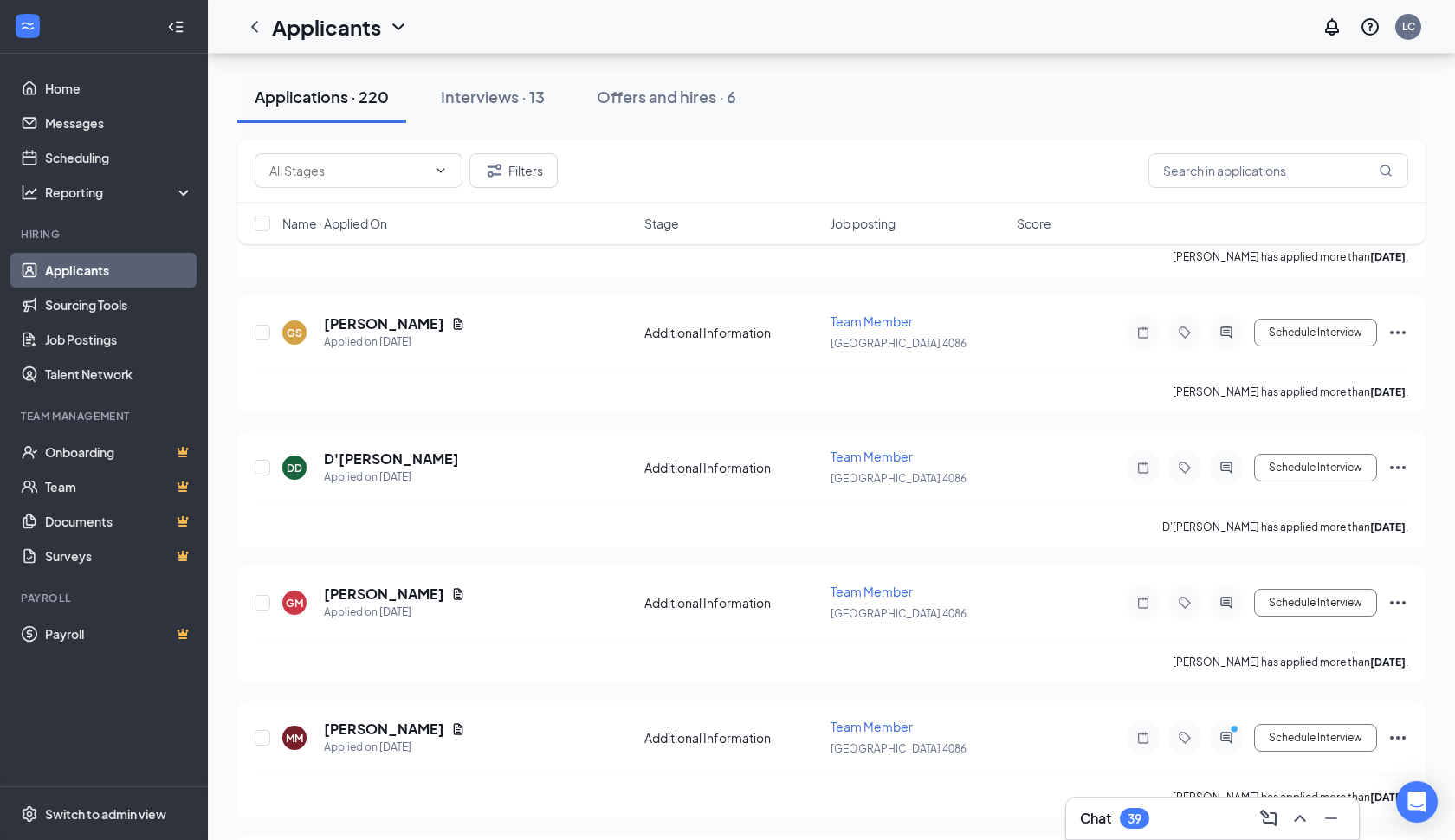
scroll to position [2284, 0]
click at [1184, 820] on div "Chat 39" at bounding box center [1212, 819] width 265 height 28
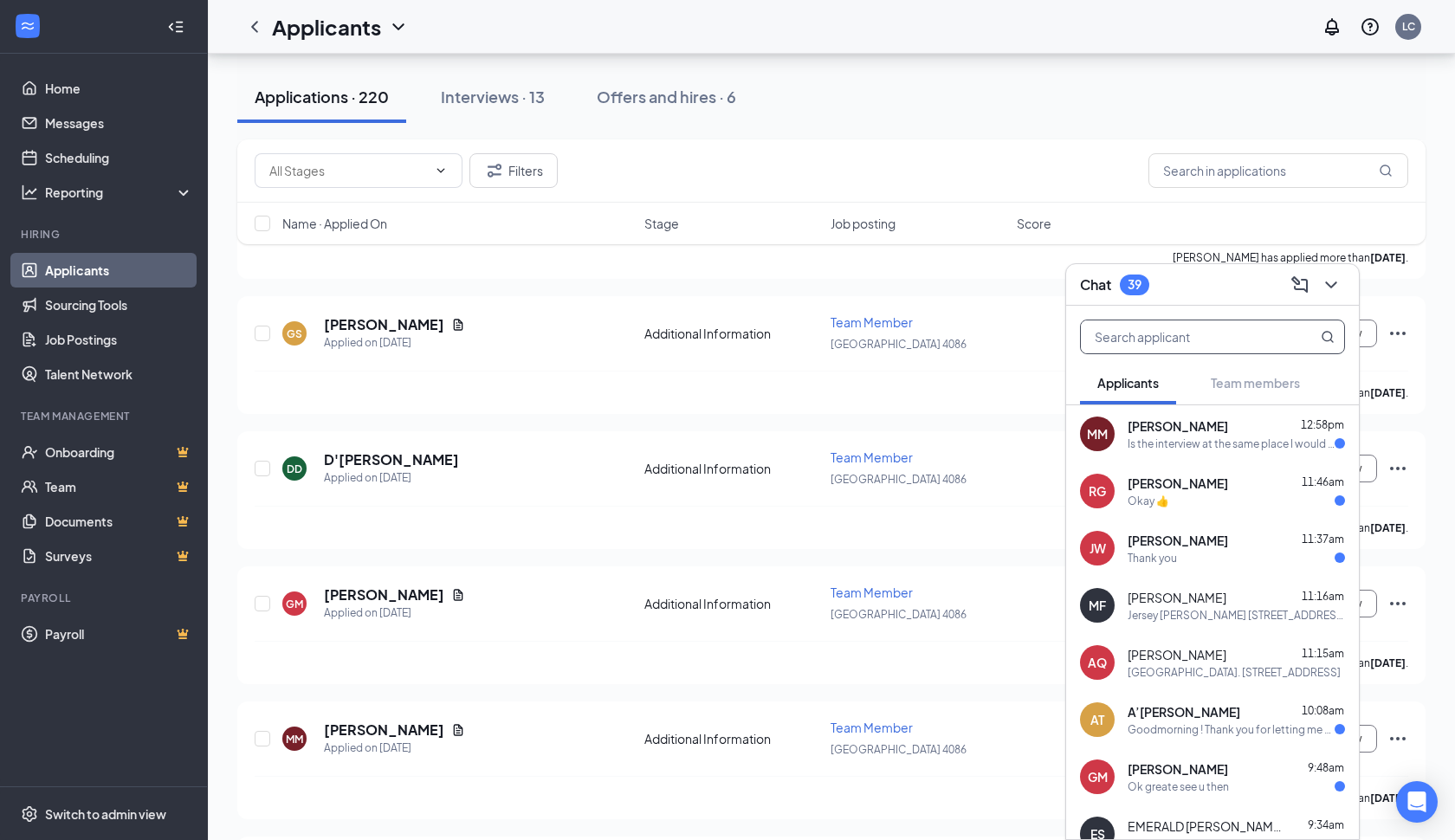
scroll to position [0, 0]
click at [1063, 164] on div "Filters" at bounding box center [831, 171] width 1154 height 35
click at [1041, 227] on span "Score" at bounding box center [1035, 223] width 35 height 17
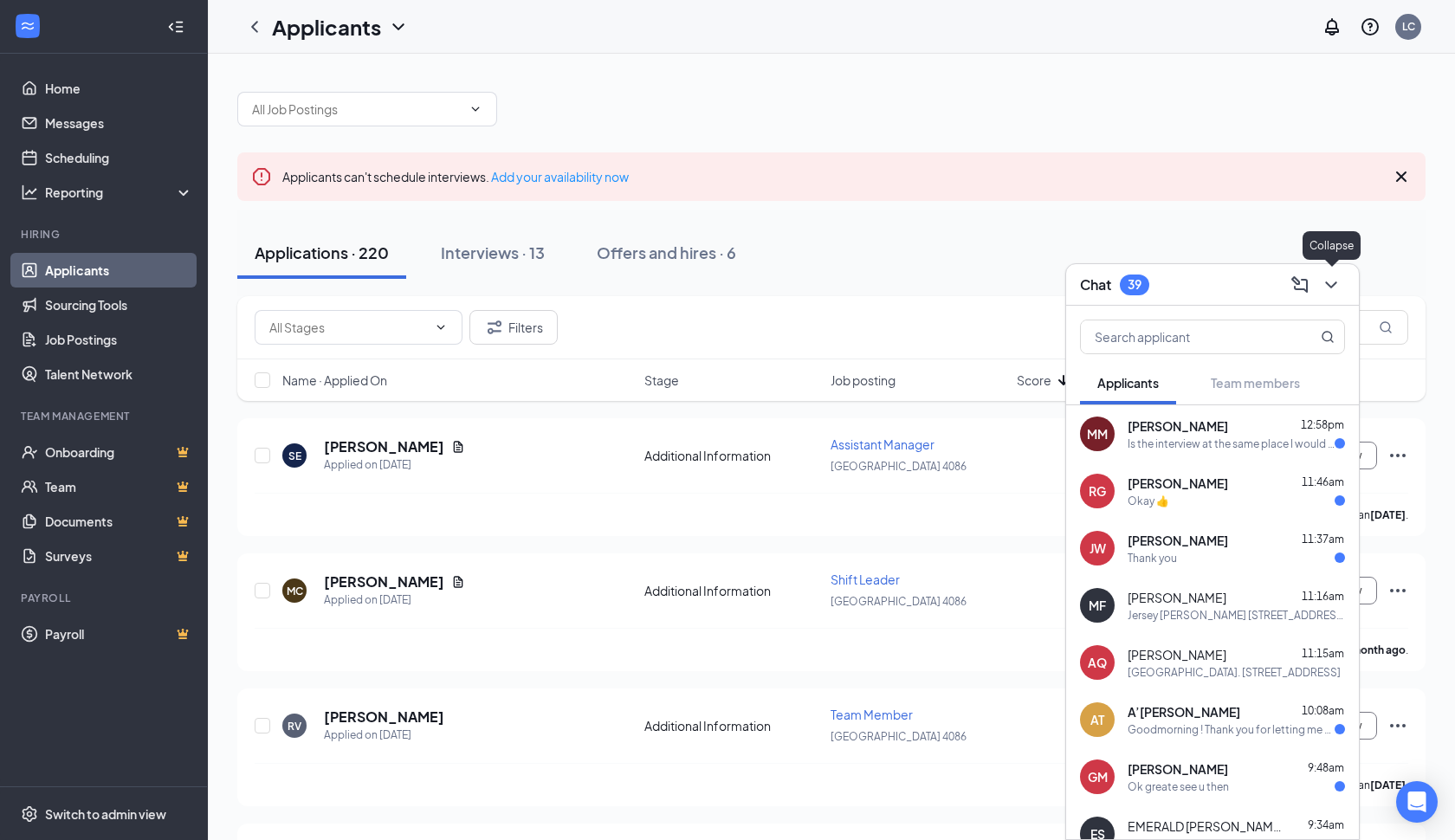
click at [1334, 280] on icon "ChevronDown" at bounding box center [1331, 285] width 21 height 21
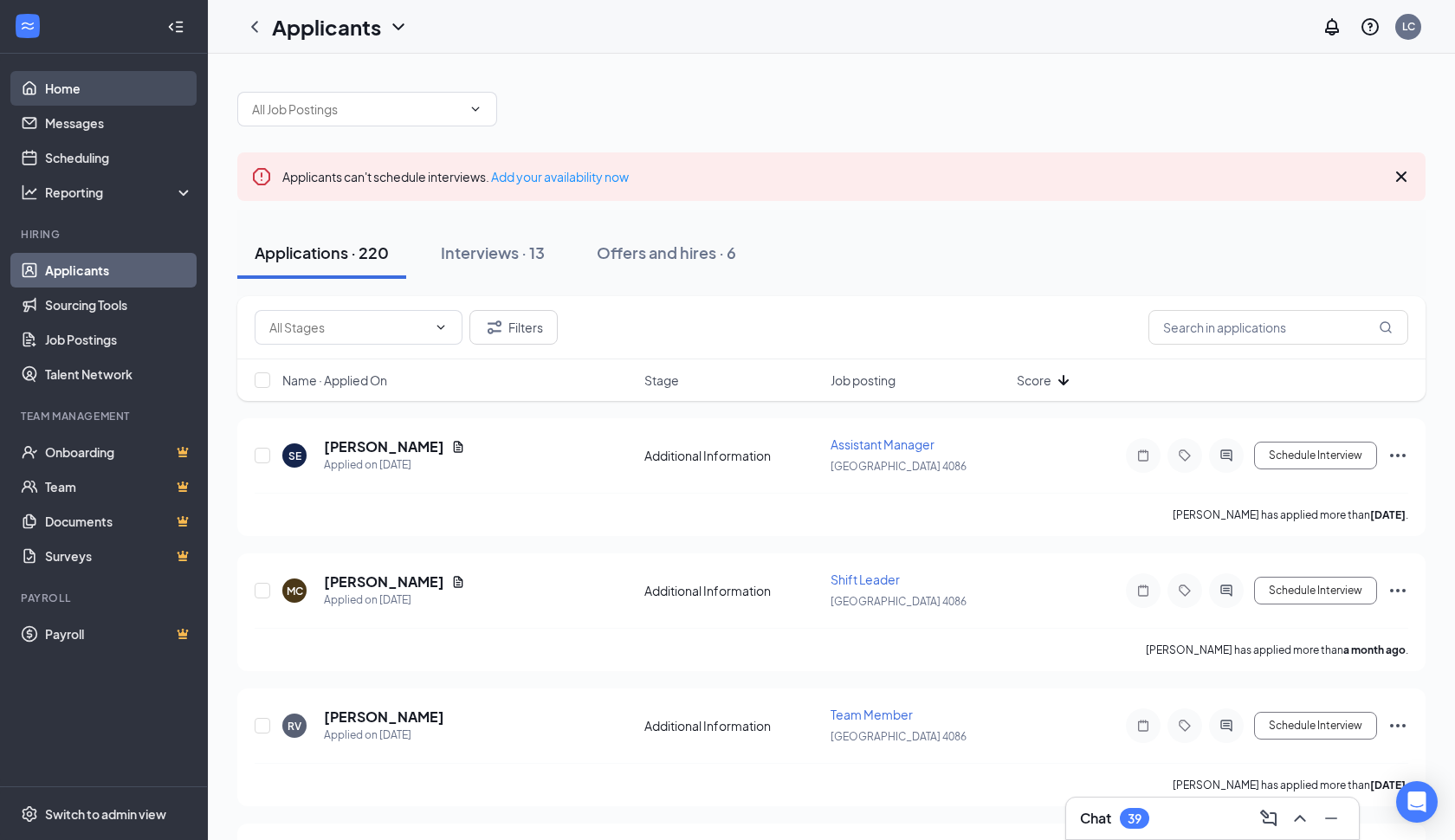
click at [53, 85] on link "Home" at bounding box center [120, 88] width 148 height 35
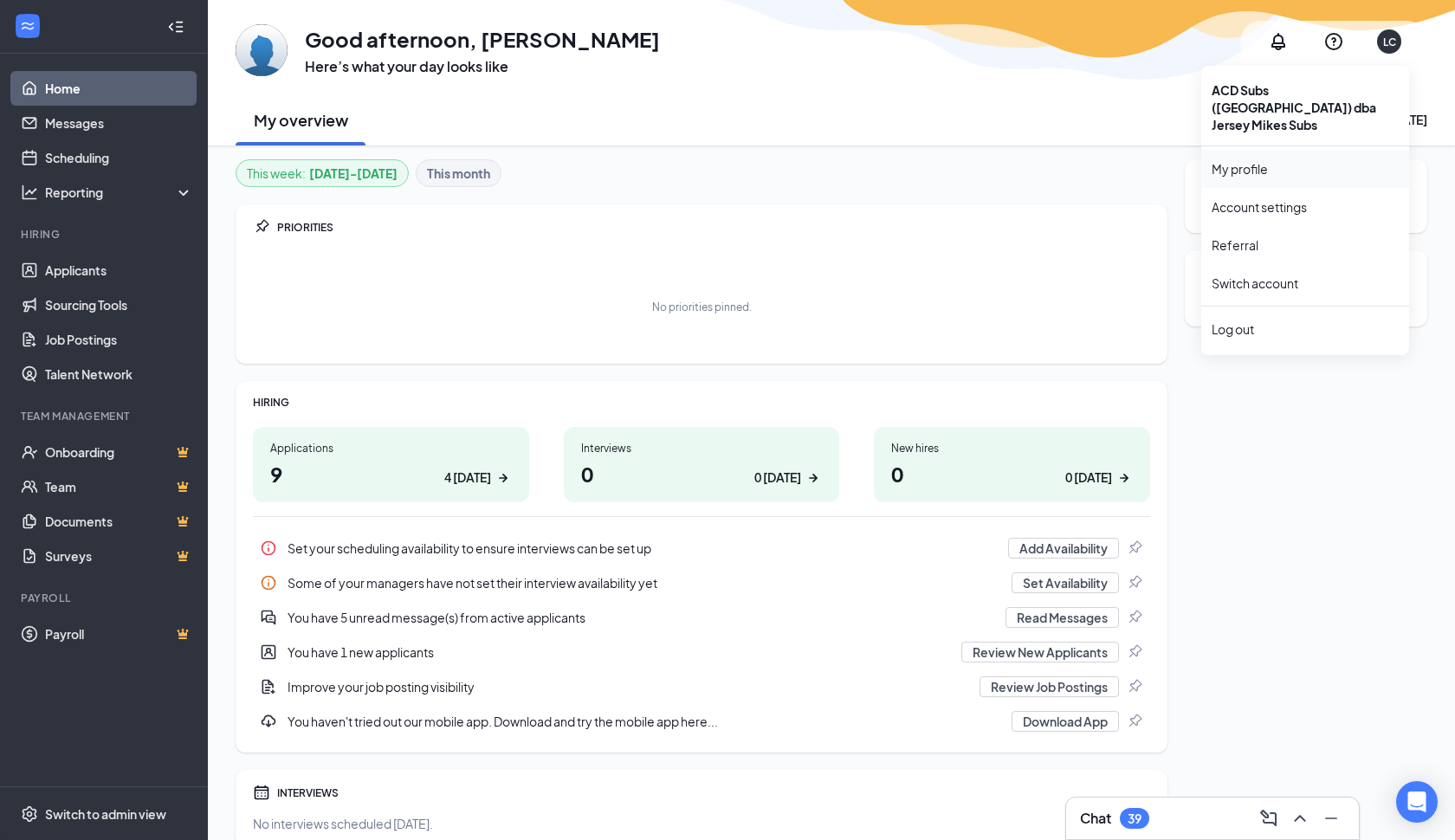
click at [1248, 160] on link "My profile" at bounding box center [1305, 169] width 187 height 17
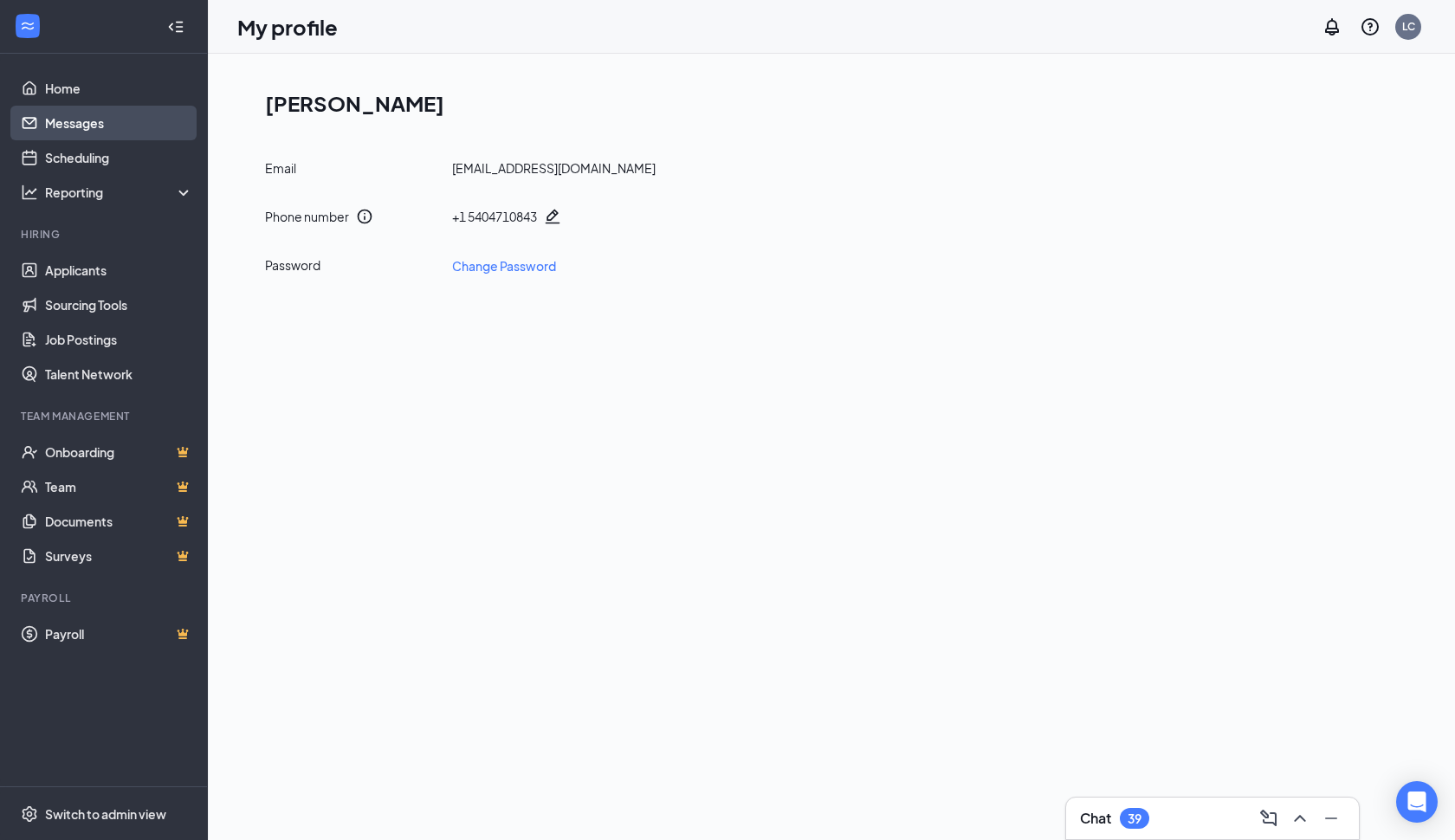
click at [68, 127] on link "Messages" at bounding box center [120, 123] width 148 height 35
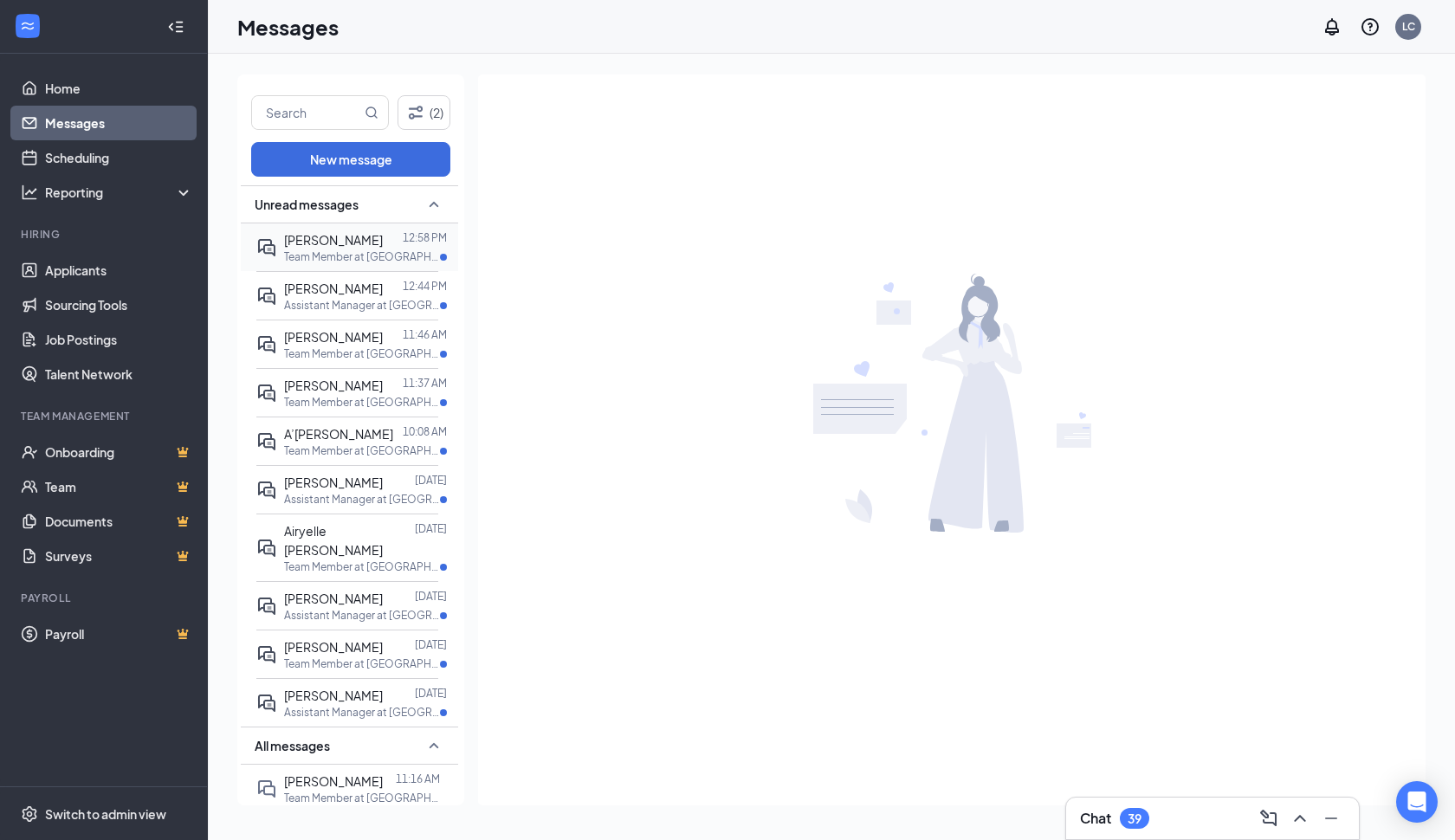
click at [365, 246] on span "[PERSON_NAME]" at bounding box center [333, 240] width 99 height 16
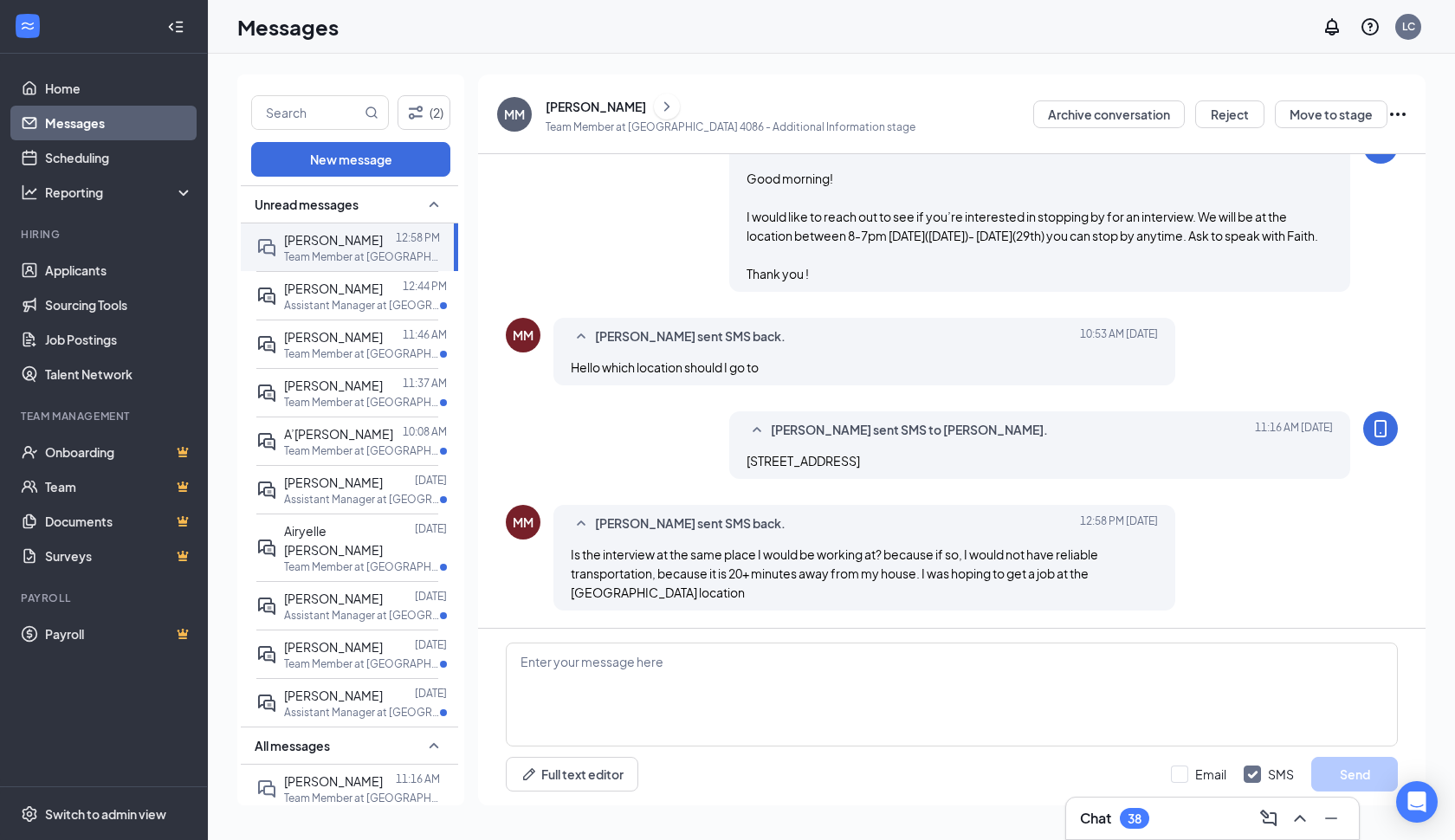
scroll to position [583, 0]
click at [356, 393] on div "[PERSON_NAME]" at bounding box center [333, 386] width 99 height 19
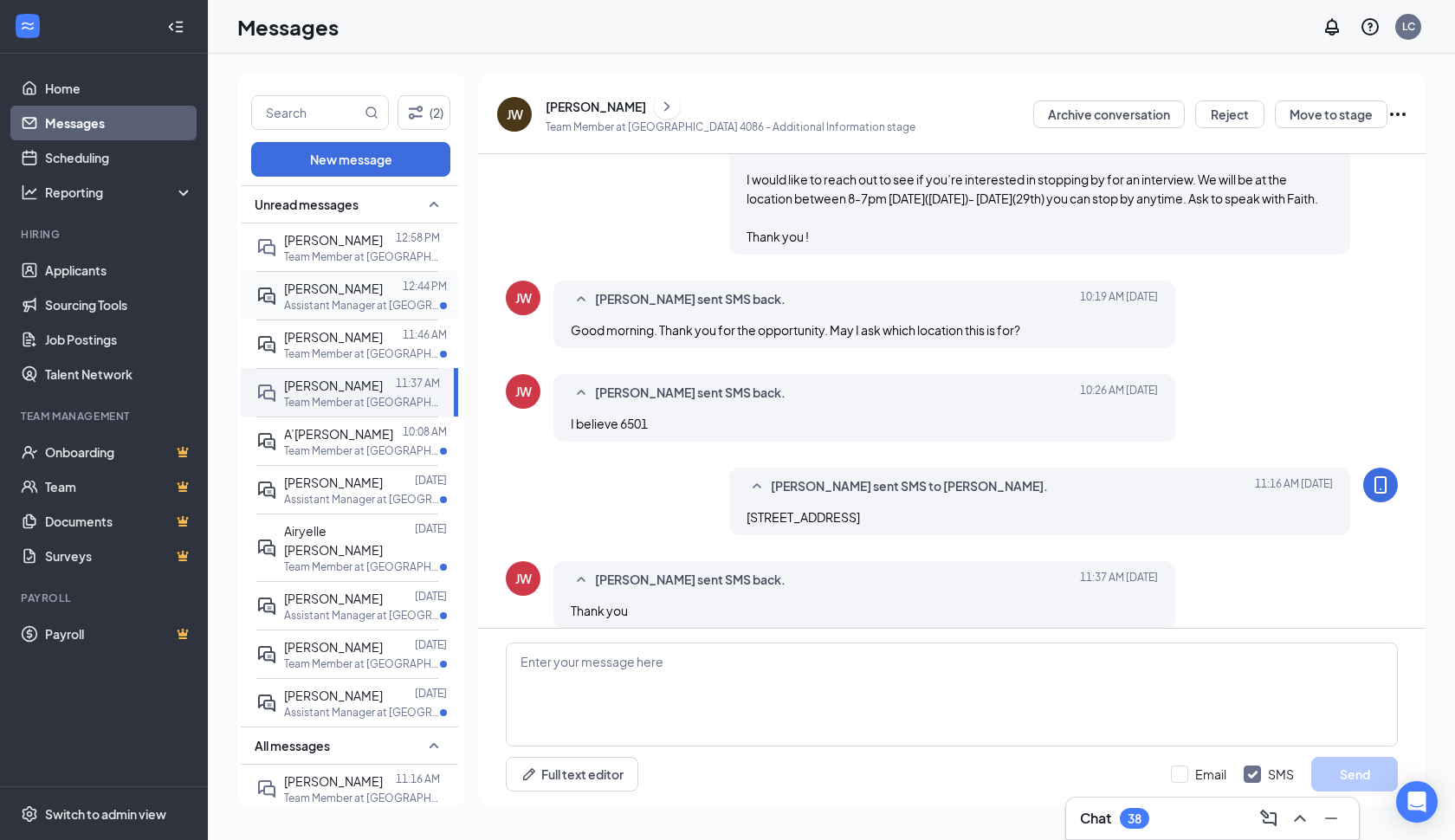
scroll to position [639, 0]
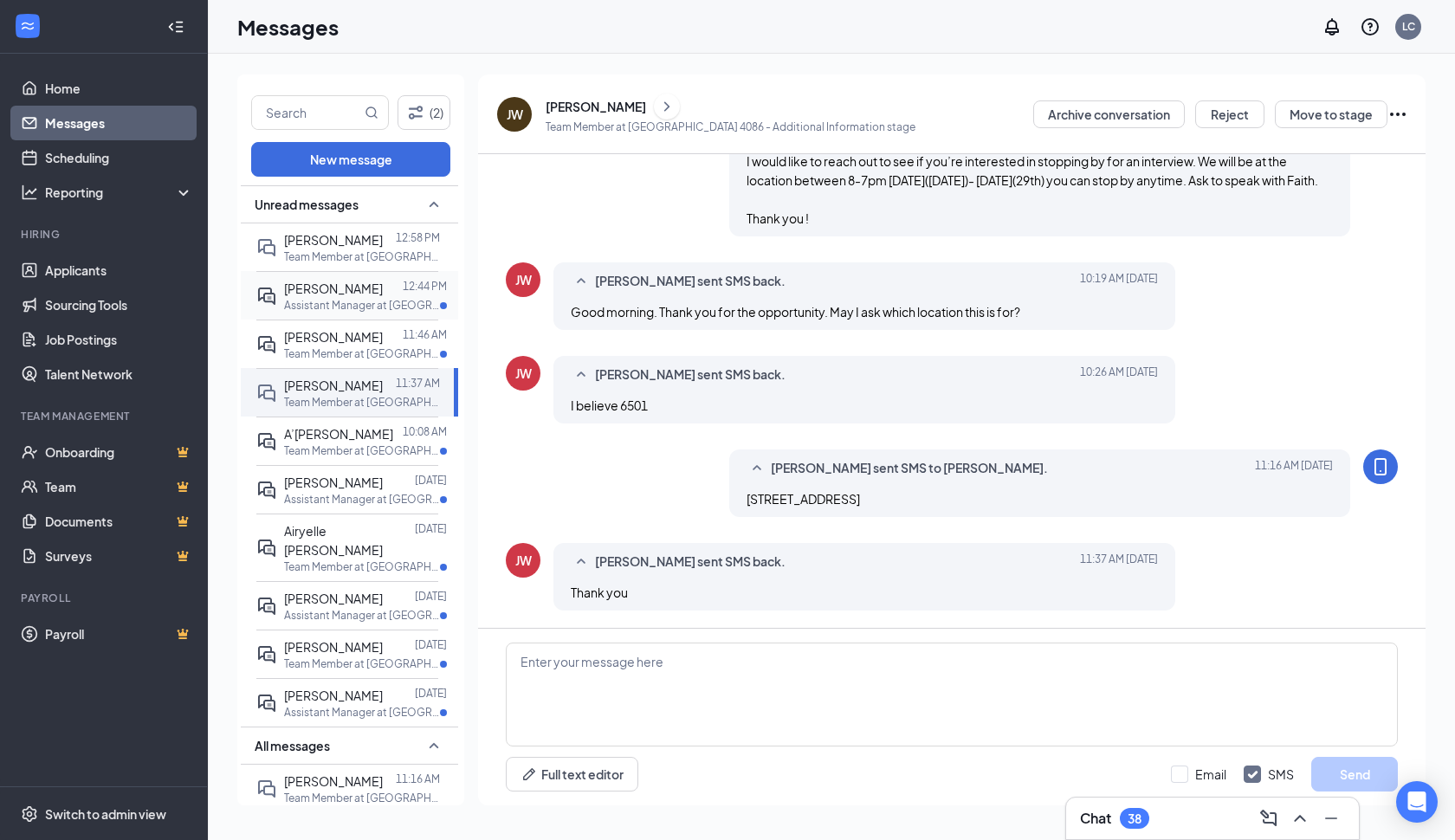
click at [347, 294] on span "[PERSON_NAME]" at bounding box center [333, 289] width 99 height 16
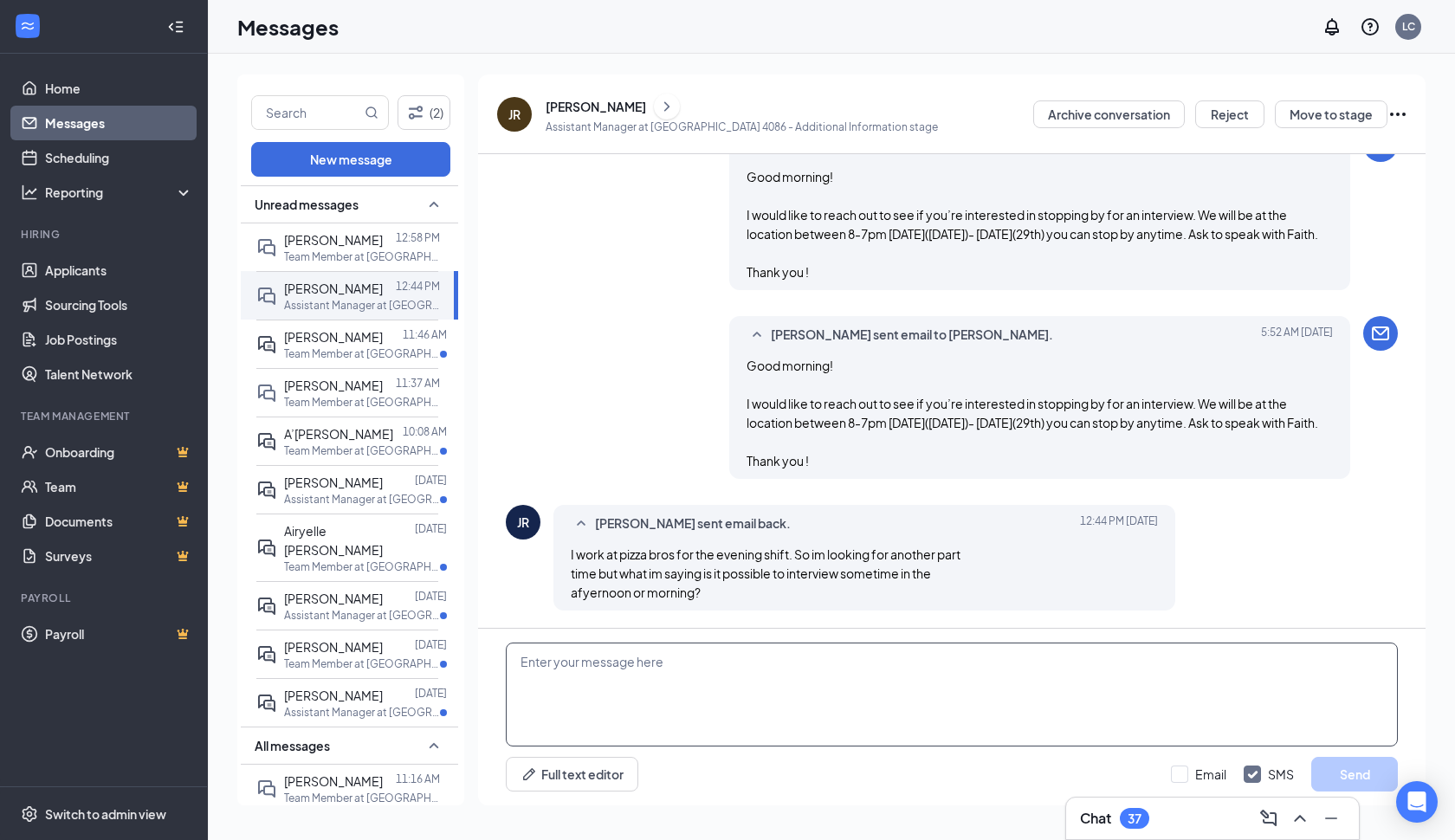
click at [577, 680] on textarea at bounding box center [952, 694] width 892 height 104
click at [103, 156] on link "Scheduling" at bounding box center [120, 158] width 148 height 35
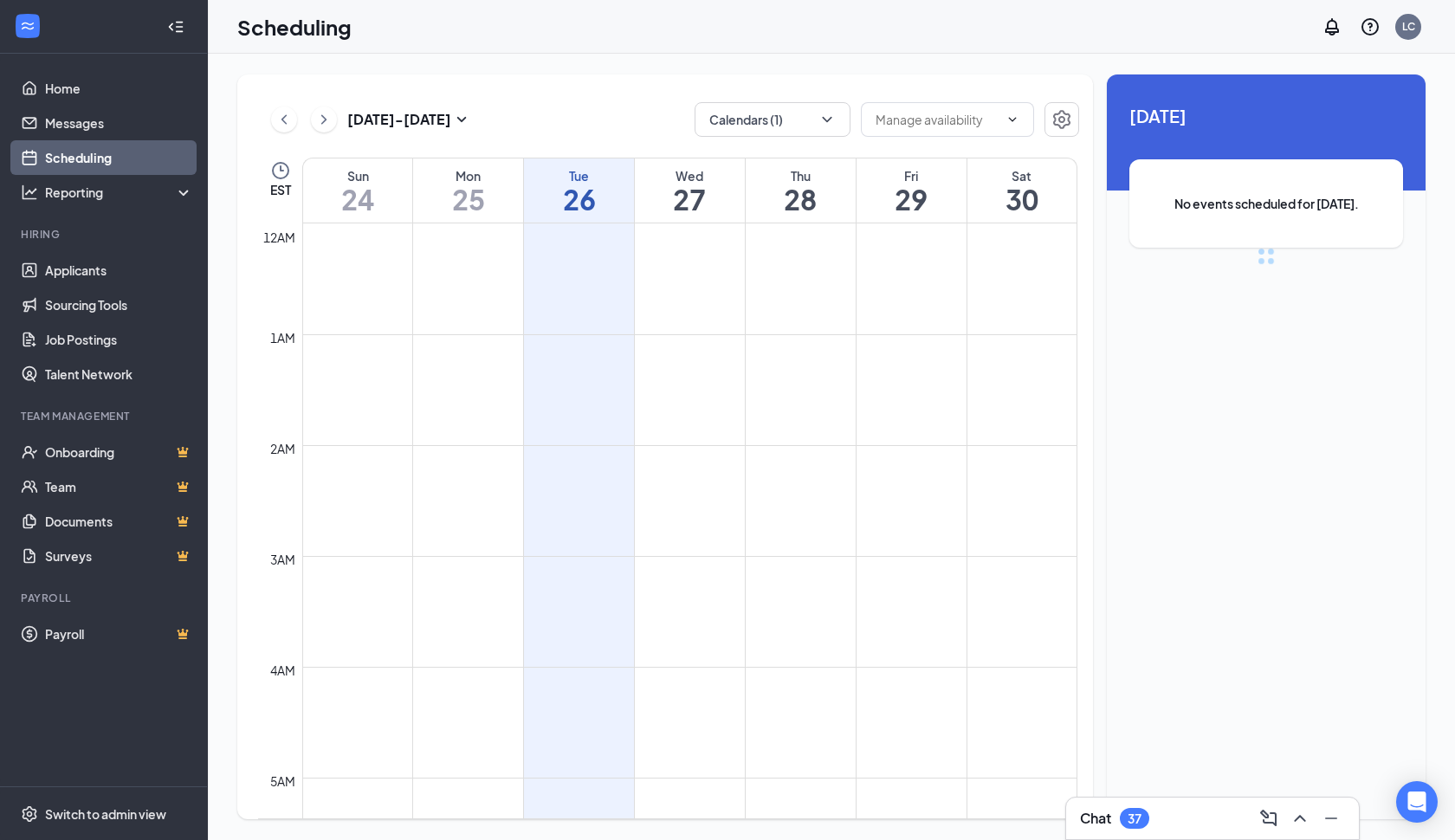
scroll to position [851, 0]
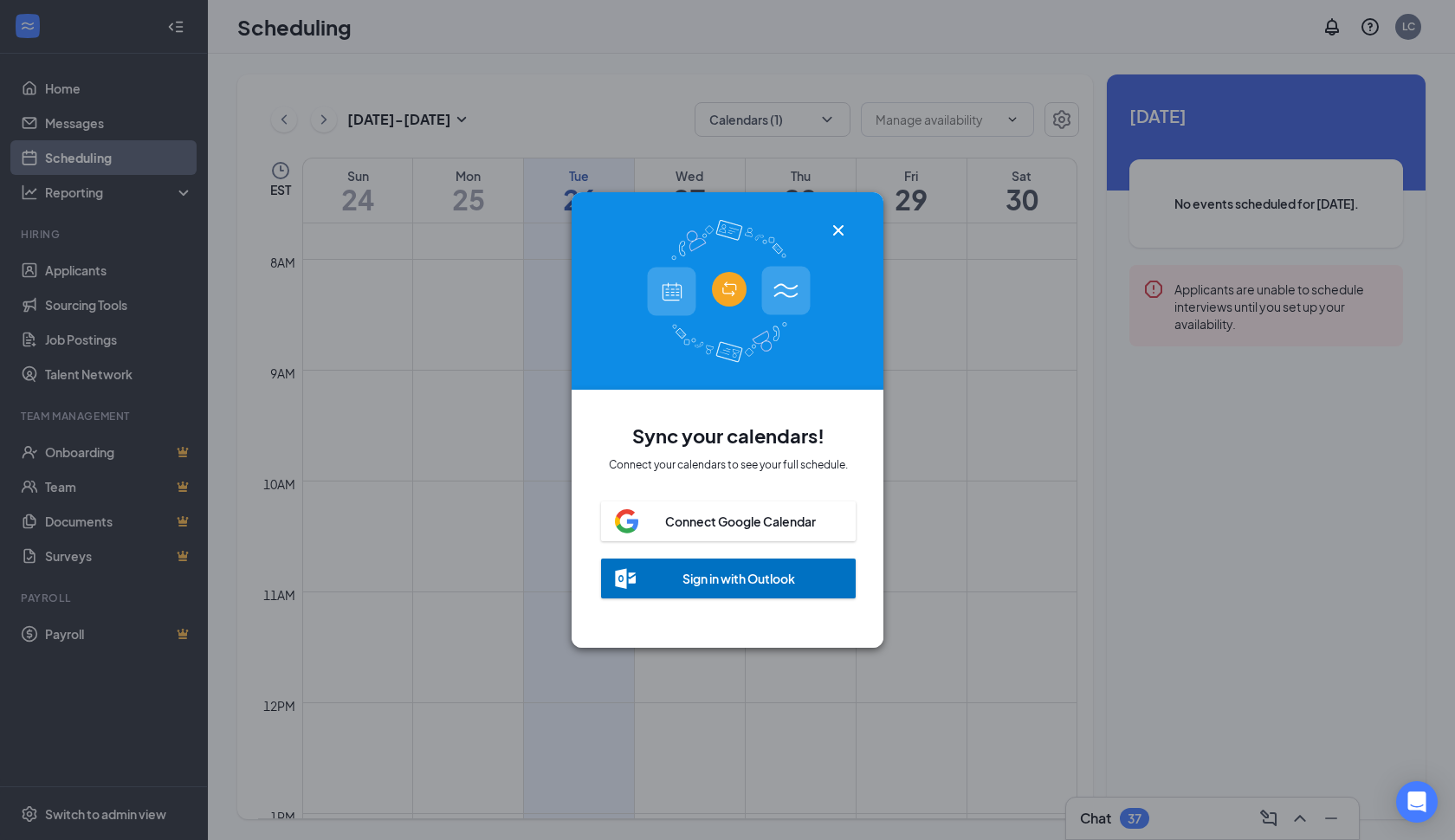
click at [834, 229] on icon "Cross" at bounding box center [838, 230] width 21 height 21
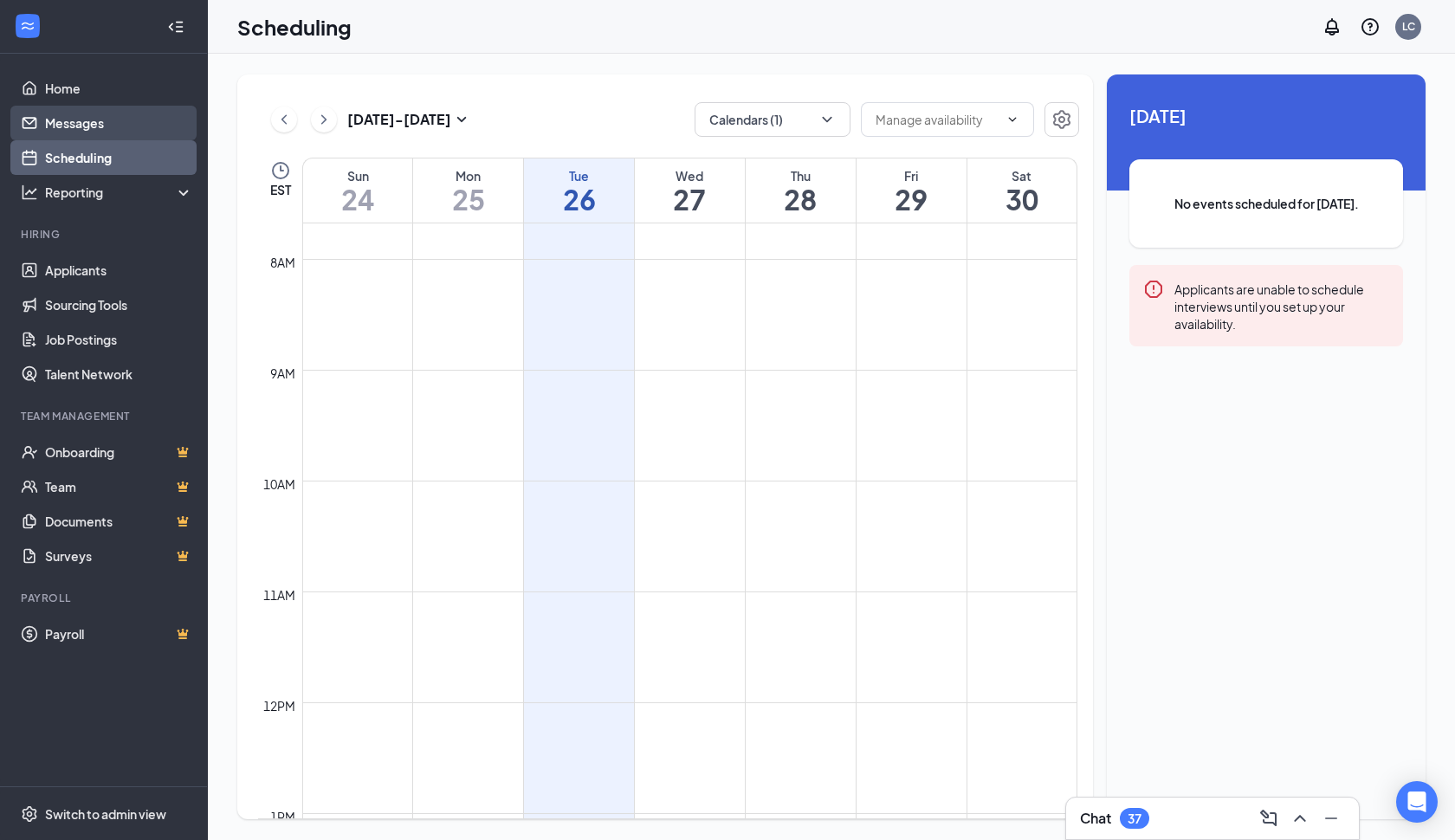
click at [77, 120] on link "Messages" at bounding box center [120, 123] width 148 height 35
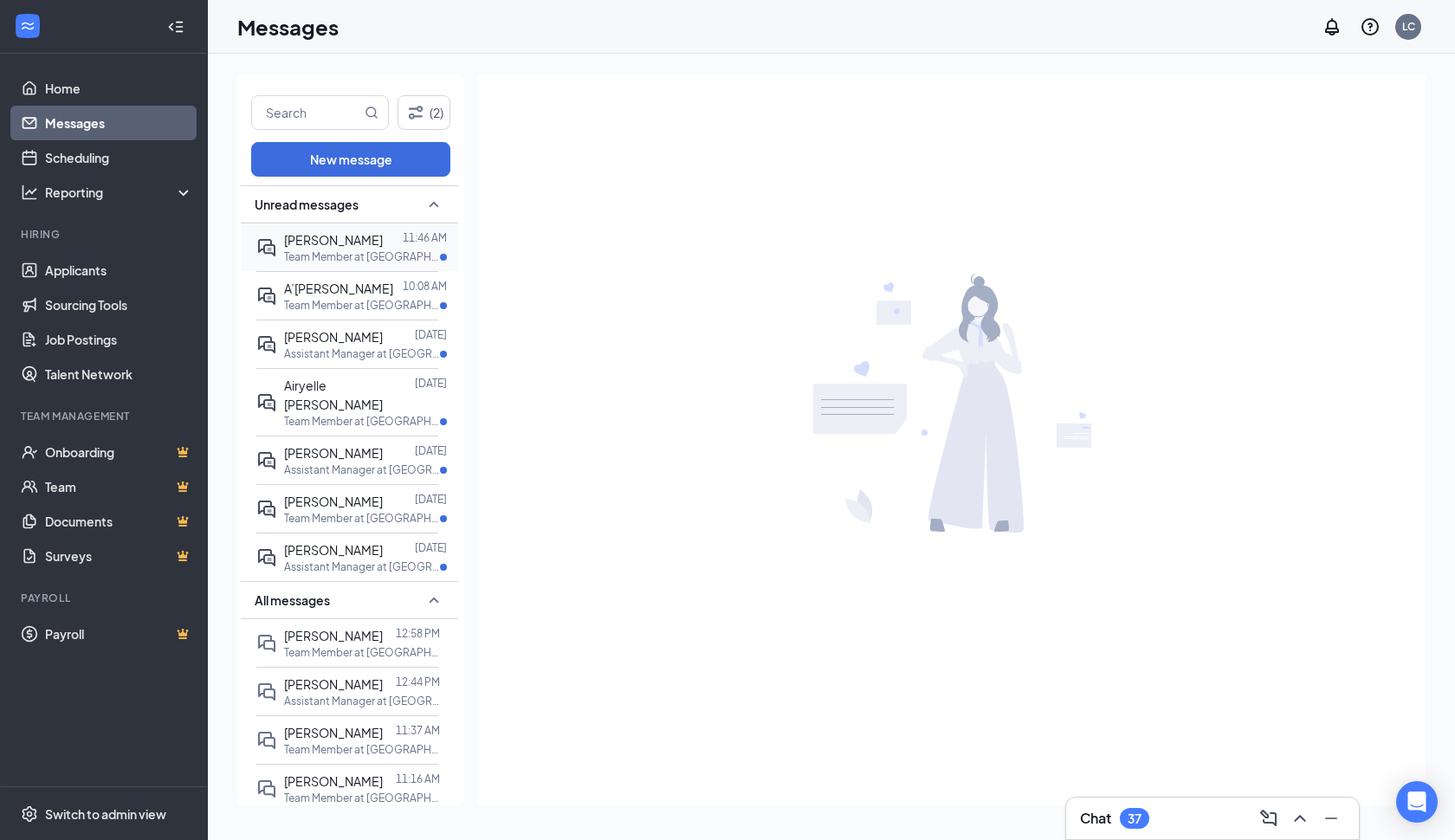
click at [364, 249] on p "Team Member at [GEOGRAPHIC_DATA]" at bounding box center [362, 256] width 156 height 15
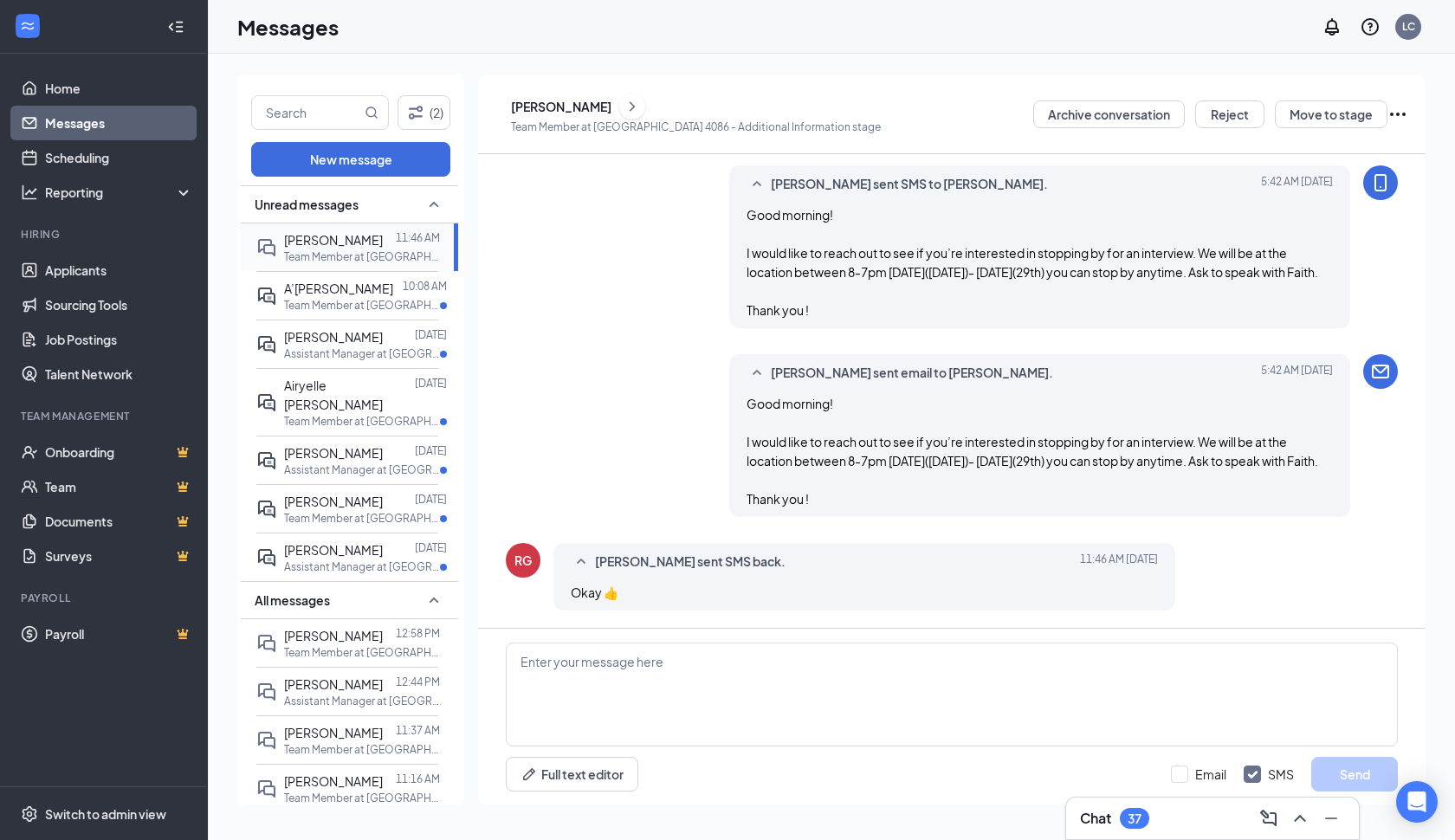
scroll to position [200, 0]
click at [345, 297] on span "A’[PERSON_NAME]" at bounding box center [338, 289] width 109 height 16
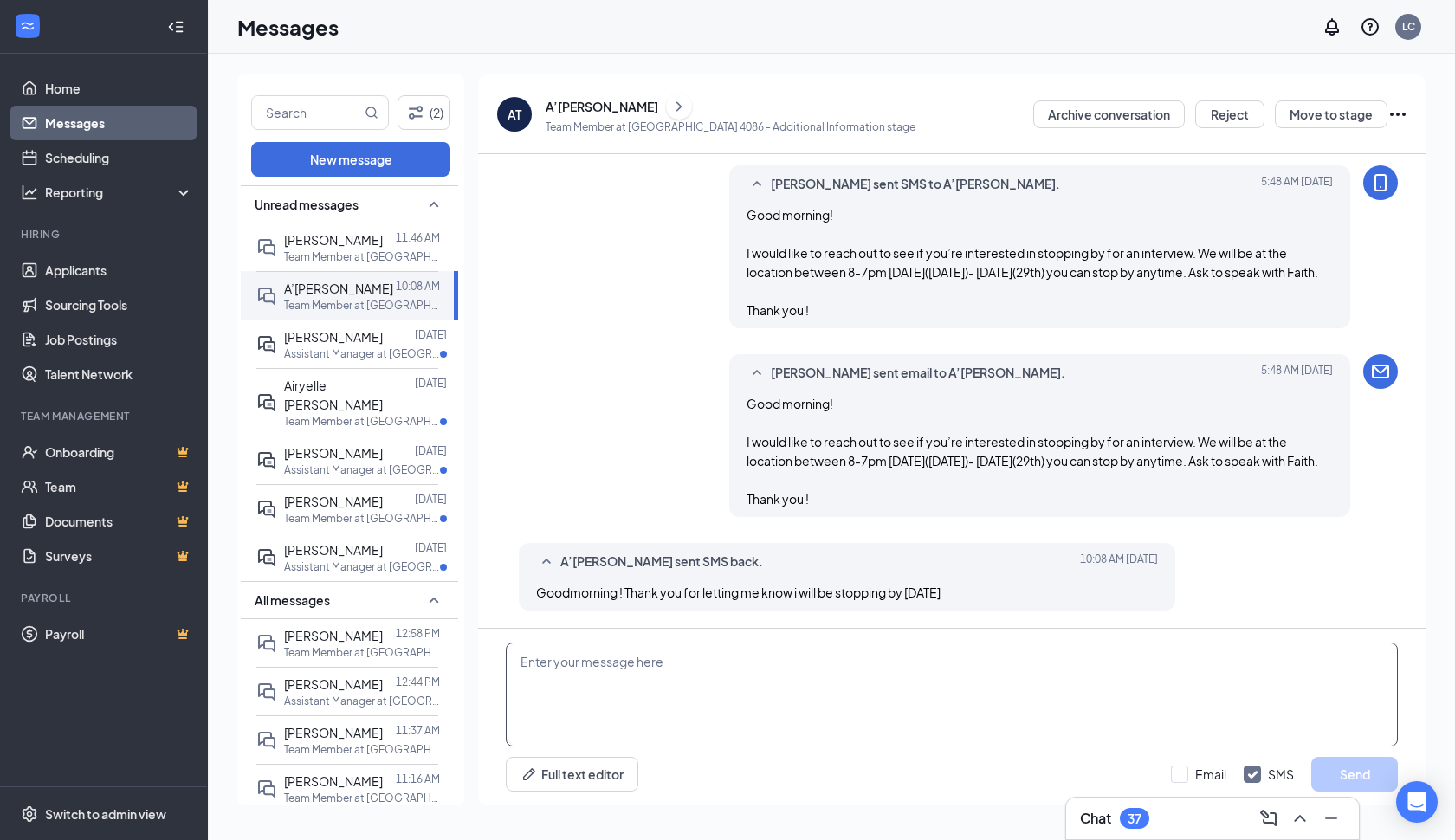
click at [583, 680] on textarea at bounding box center [952, 694] width 892 height 104
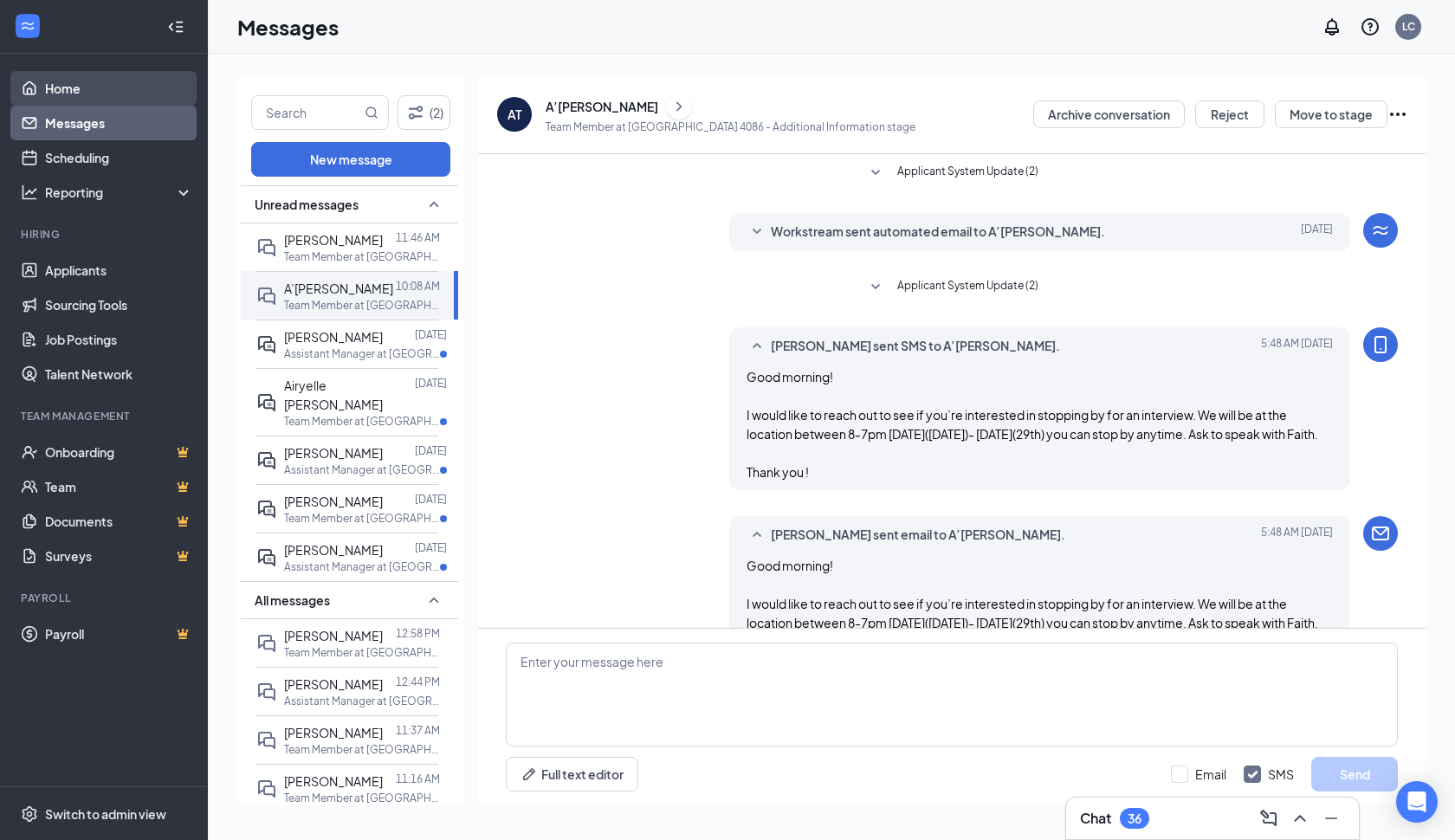
click at [60, 82] on link "Home" at bounding box center [120, 88] width 148 height 35
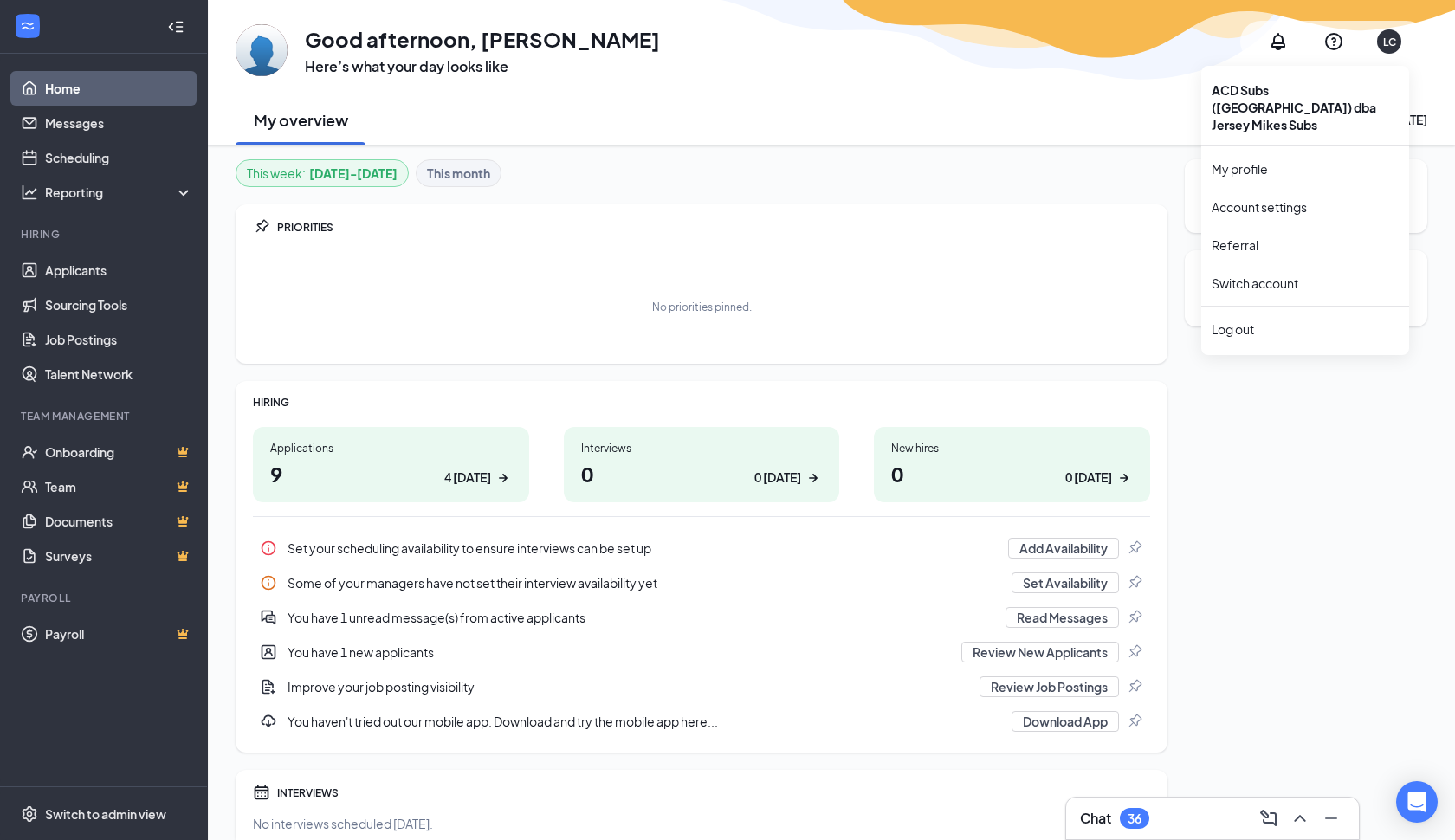
click at [1390, 40] on div "LC" at bounding box center [1390, 42] width 13 height 15
click at [1234, 160] on link "My profile" at bounding box center [1305, 169] width 187 height 17
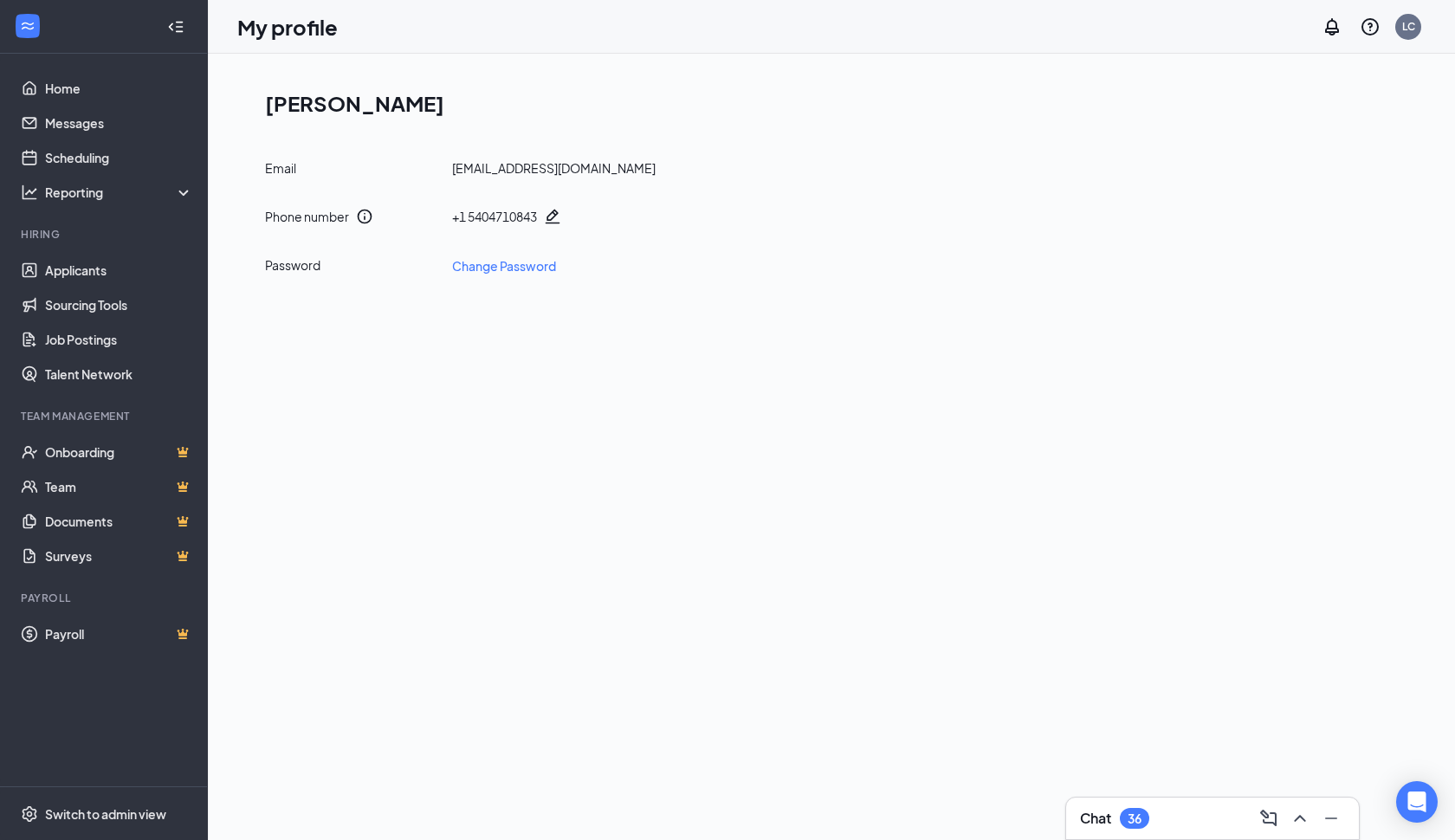
click at [558, 210] on icon "Pencil" at bounding box center [553, 216] width 15 height 15
type input "[PHONE_NUMBER]"
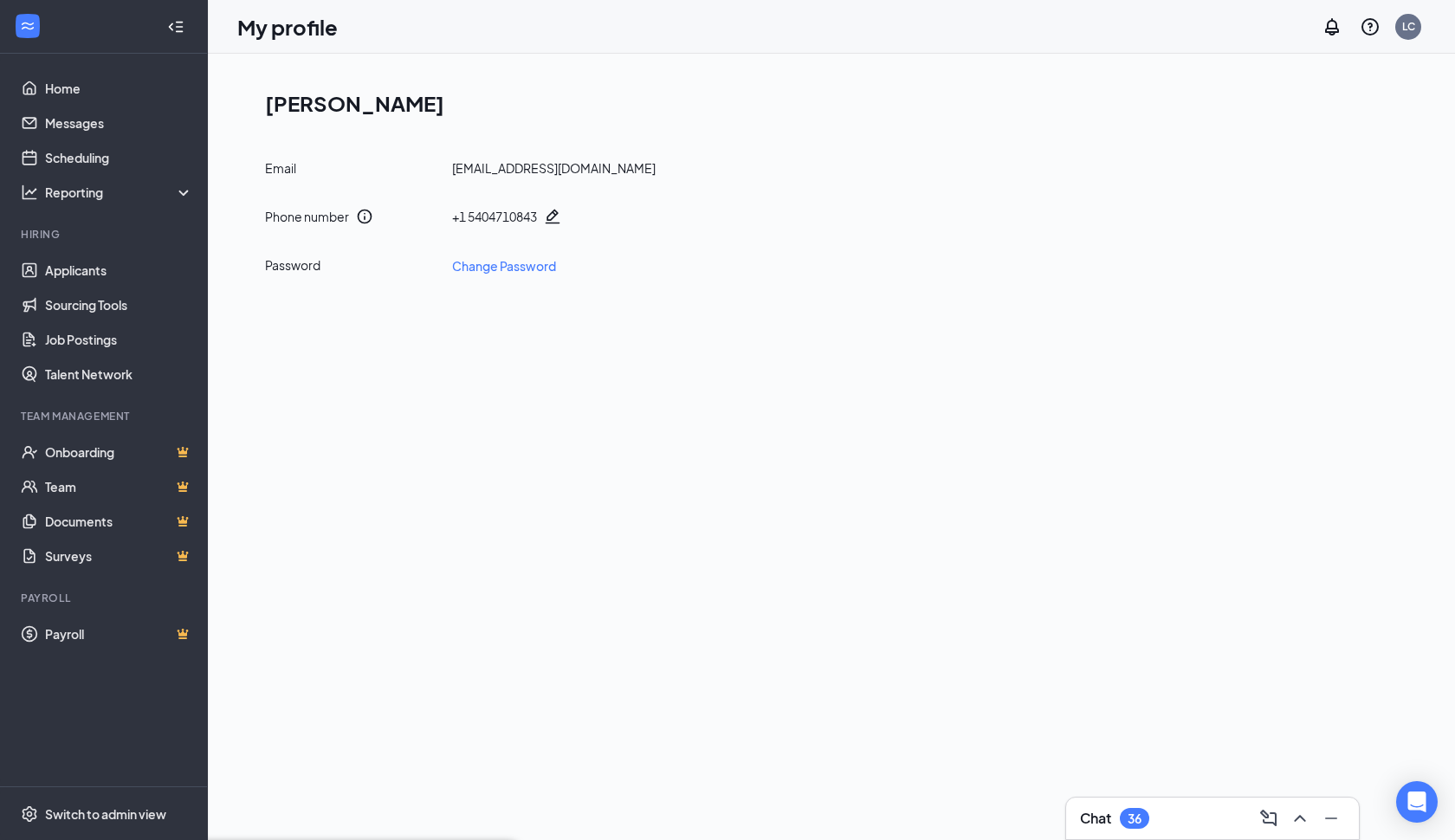
click at [72, 133] on link "Messages" at bounding box center [120, 123] width 148 height 35
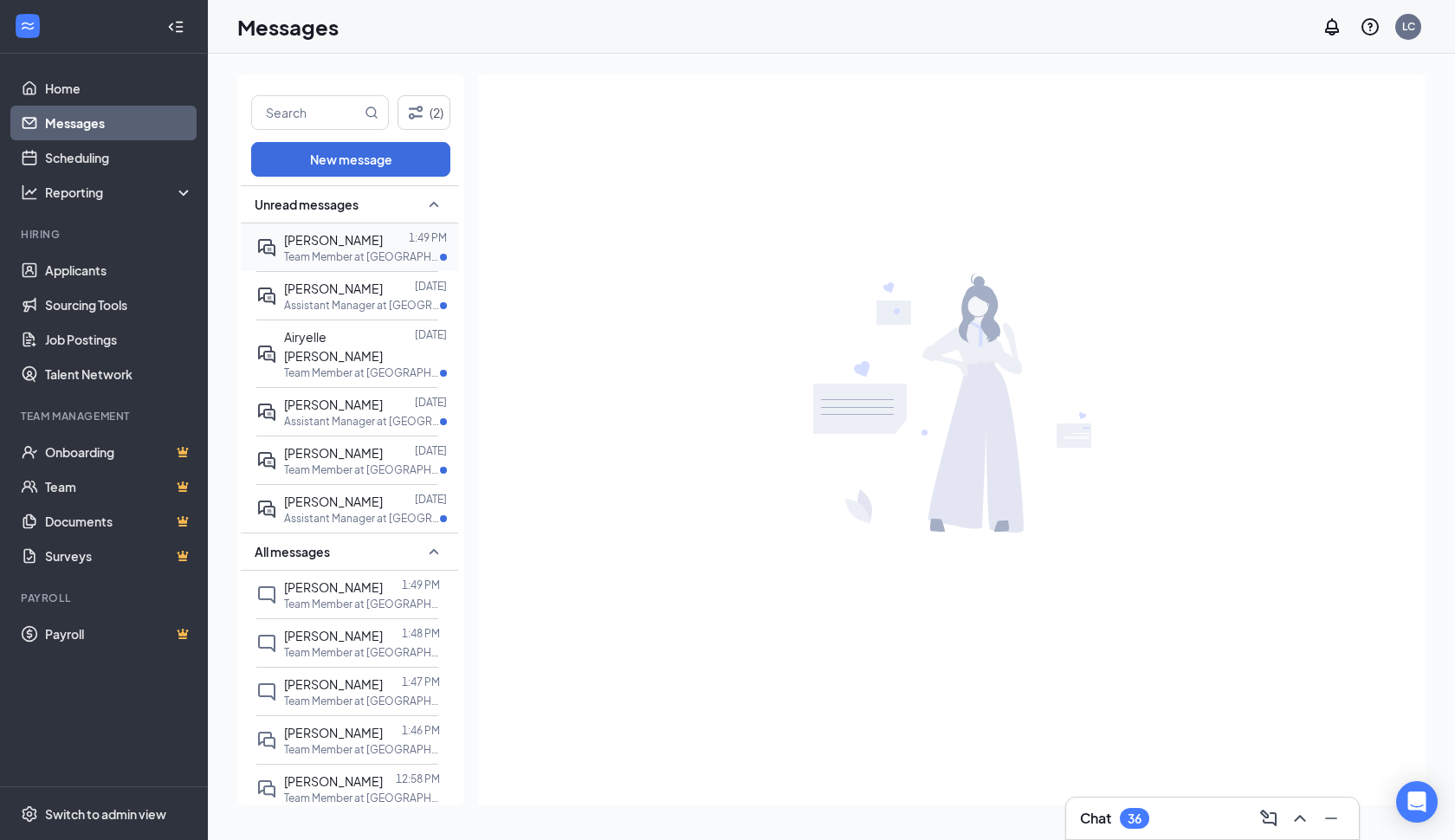
click at [382, 254] on p "Team Member at [GEOGRAPHIC_DATA]" at bounding box center [362, 256] width 156 height 15
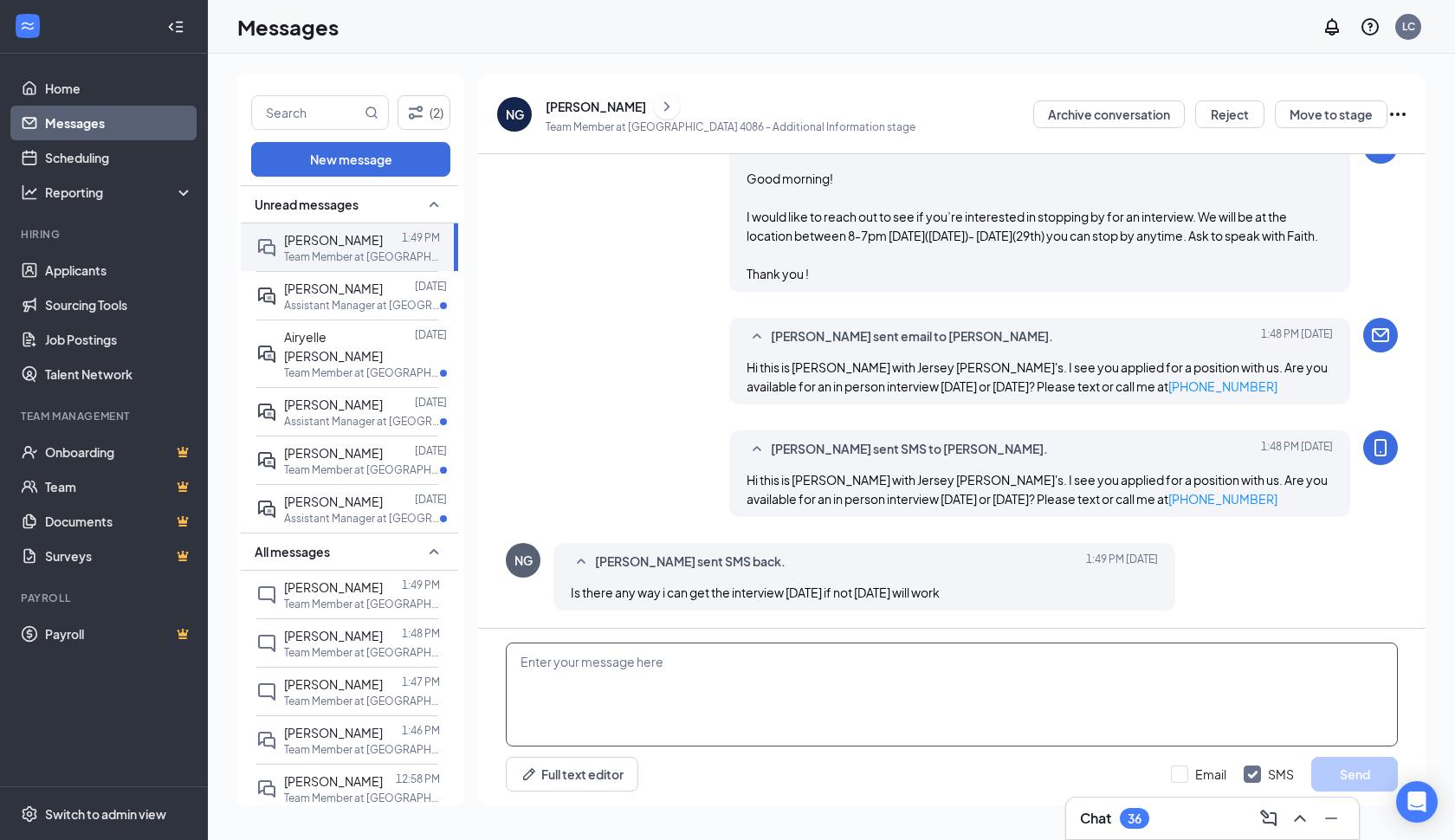
click at [552, 664] on textarea at bounding box center [952, 694] width 892 height 104
drag, startPoint x: 522, startPoint y: 662, endPoint x: 893, endPoint y: 672, distance: 371.1
click at [893, 672] on textarea "[DATE] will be fine, Interview time is 8-2 or 4-7" at bounding box center [952, 694] width 892 height 104
paste textarea "work. Interview times are available from 8:00 AM – 2:00 PM or 4:00 PM – 7:00 PM…"
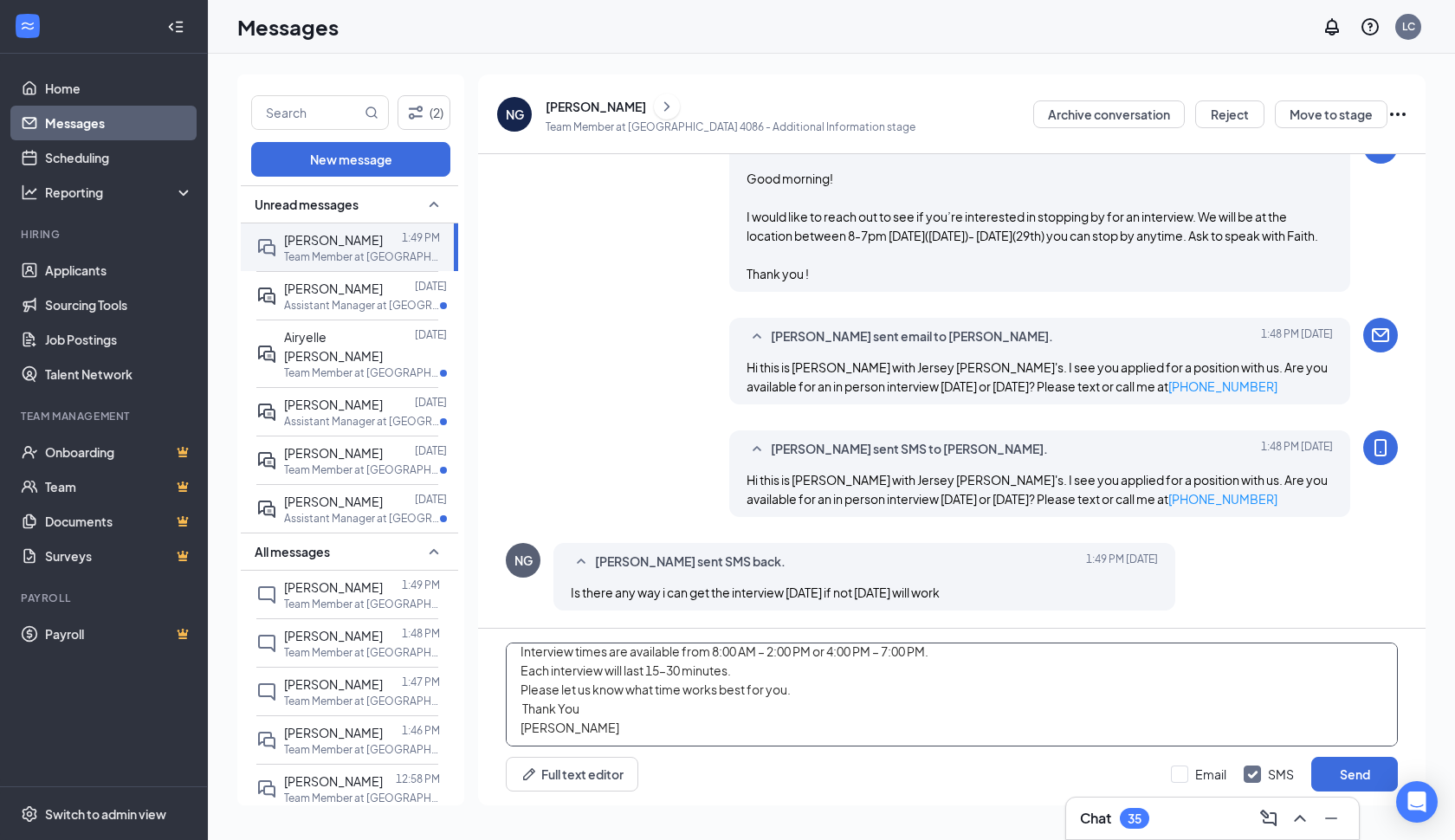
scroll to position [30, 0]
type textarea "[DATE] will work. Interview times are available from 8:00 AM – 2:00 PM or 4:00 …"
click at [1350, 777] on button "Send" at bounding box center [1354, 775] width 86 height 35
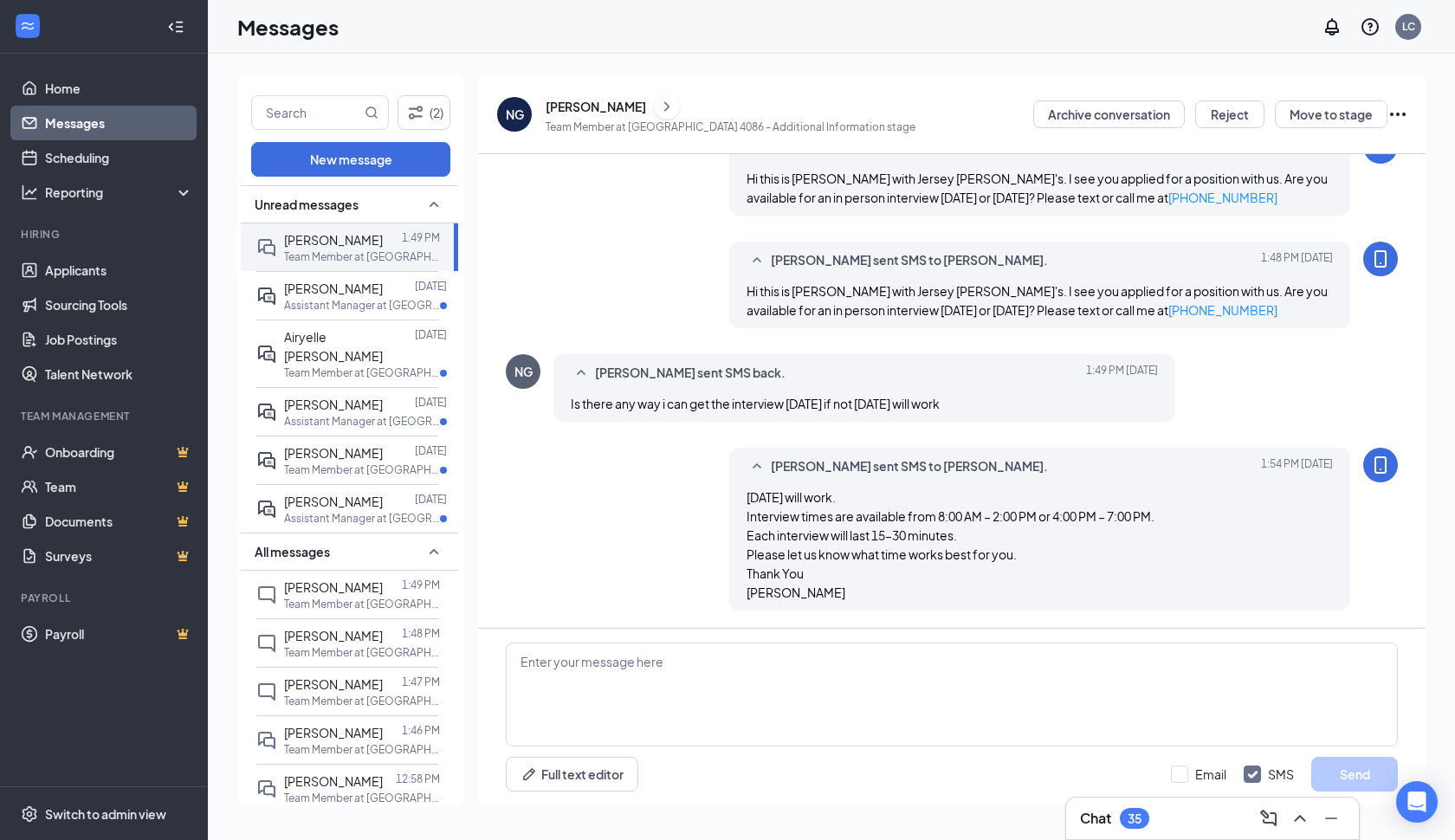
scroll to position [0, 0]
